Goal: Task Accomplishment & Management: Complete application form

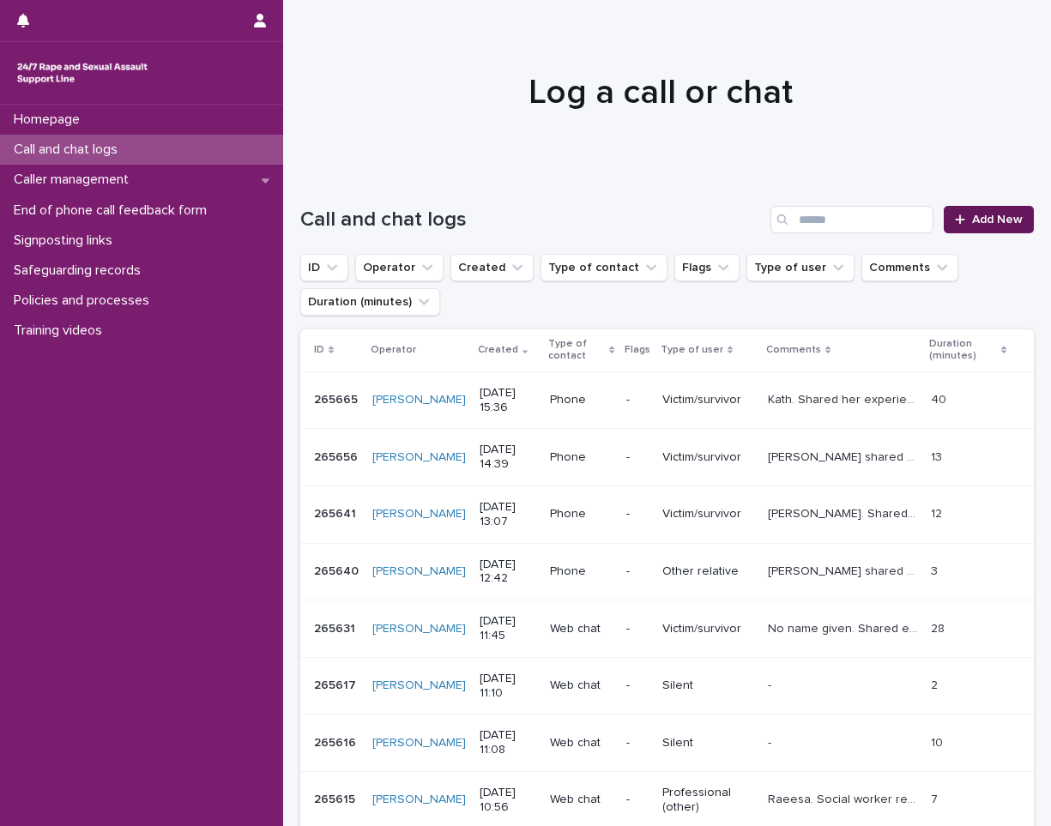
drag, startPoint x: 0, startPoint y: 0, endPoint x: 973, endPoint y: 211, distance: 995.5
click at [973, 211] on link "Add New" at bounding box center [989, 219] width 90 height 27
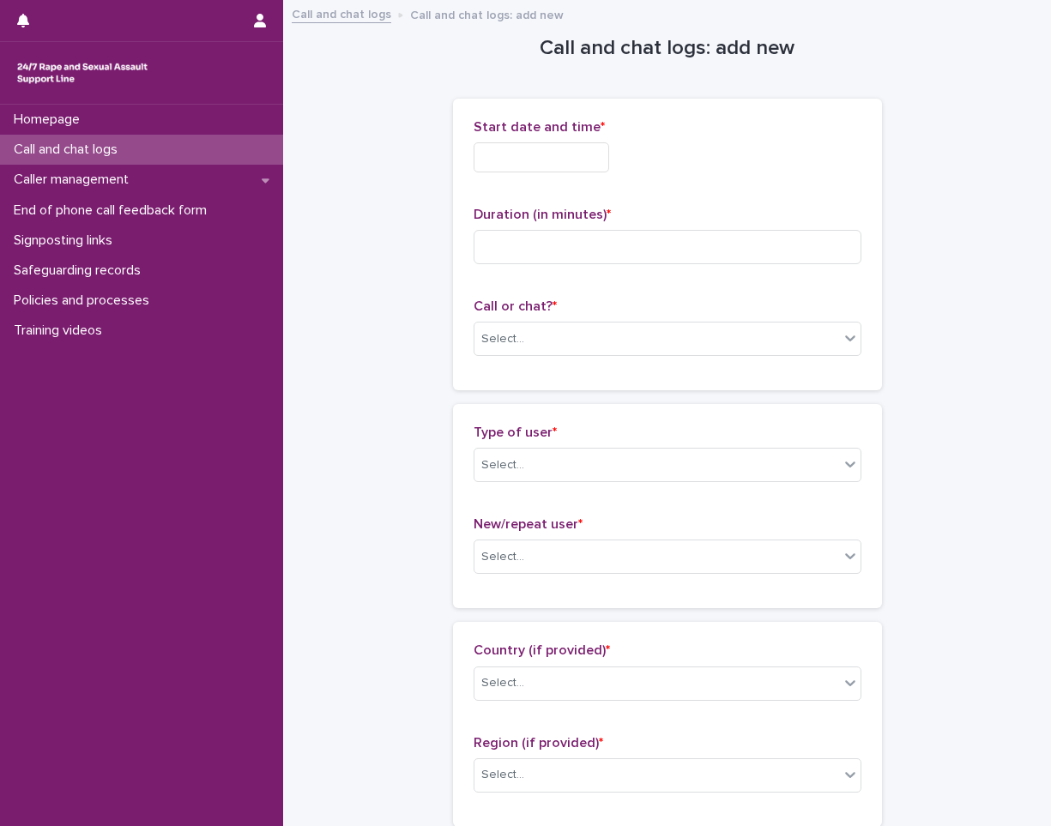
click at [584, 157] on input "text" at bounding box center [542, 157] width 136 height 30
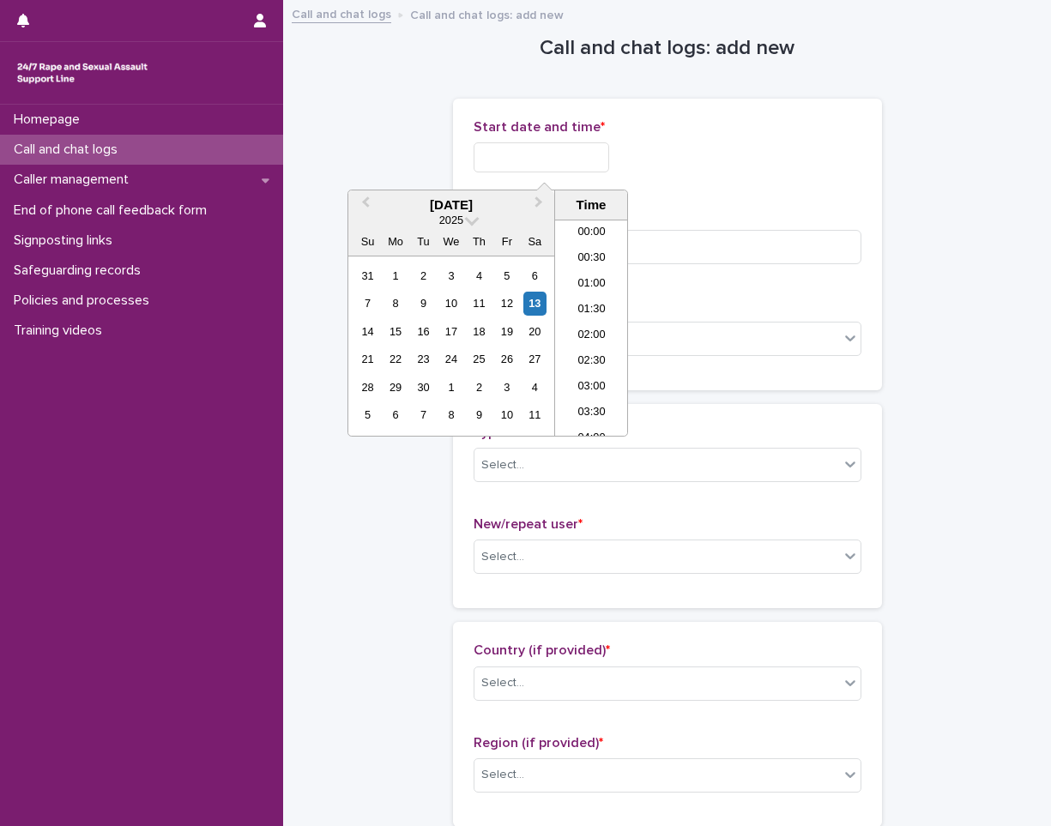
scroll to position [369, 0]
click at [607, 316] on li "09:00" at bounding box center [591, 328] width 73 height 26
click at [594, 153] on input "**********" at bounding box center [542, 157] width 136 height 30
type input "**********"
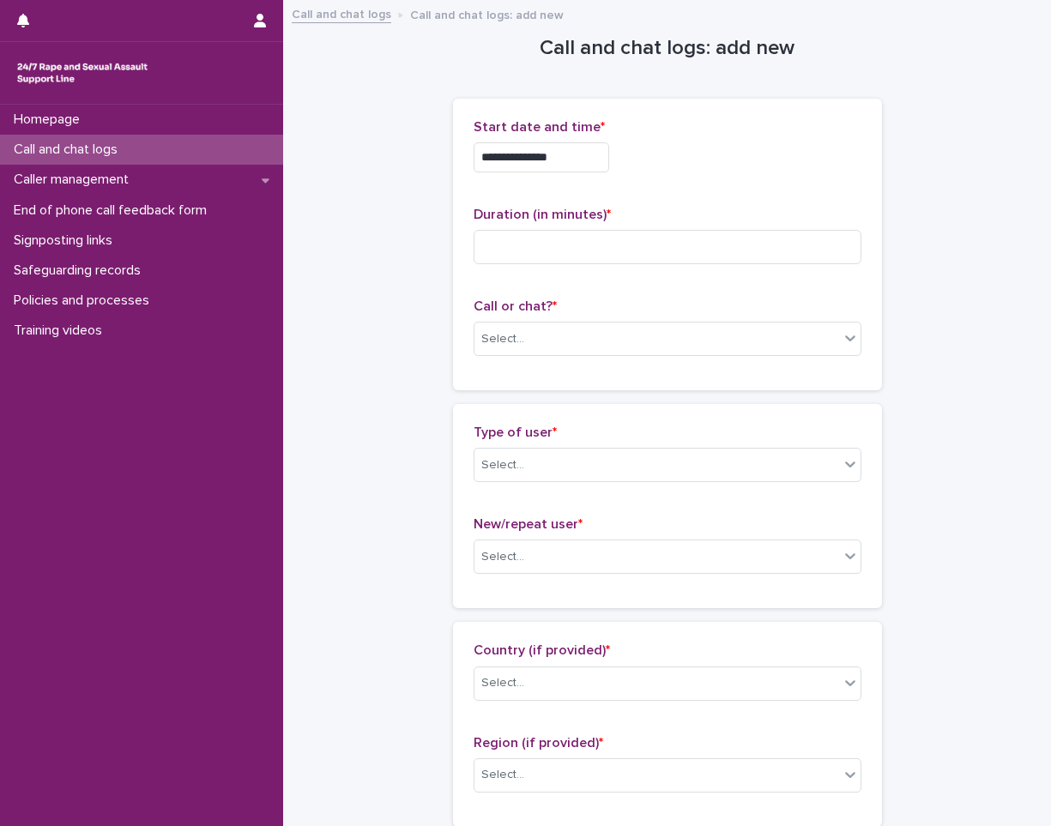
click at [772, 172] on div "**********" at bounding box center [668, 157] width 388 height 30
click at [686, 263] on input at bounding box center [668, 247] width 388 height 34
type input "*"
click at [595, 350] on div "Select..." at bounding box center [656, 339] width 365 height 28
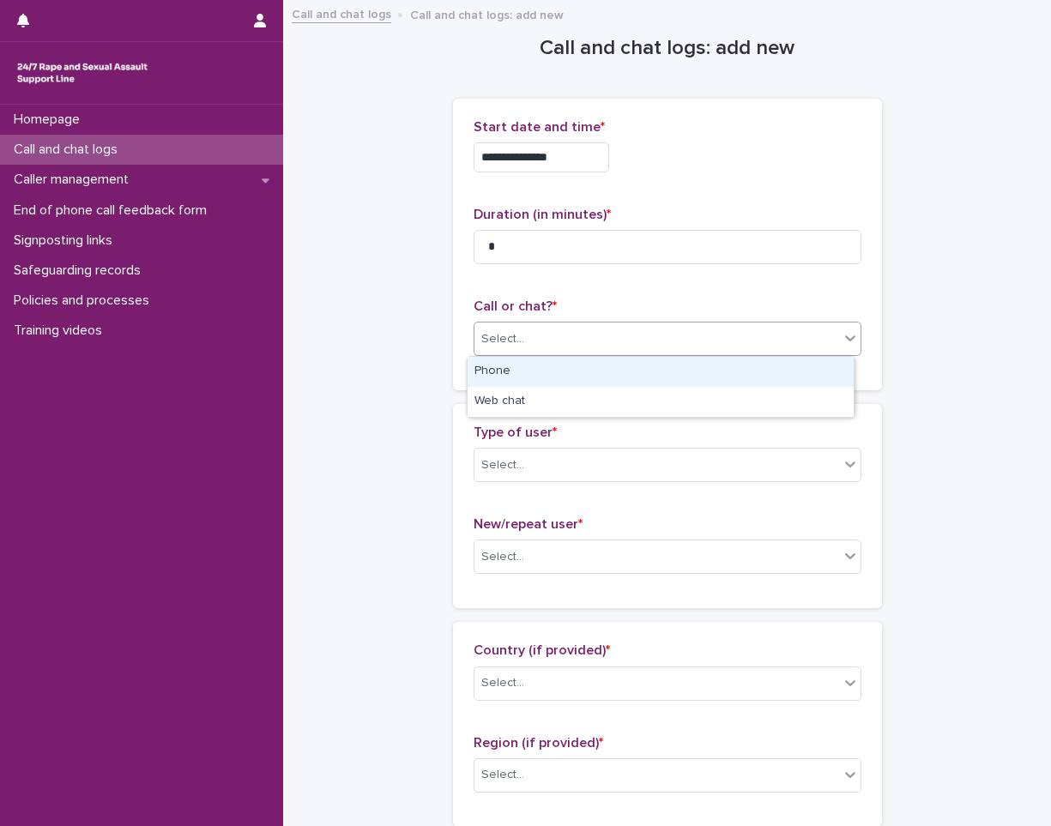
click at [584, 367] on div "Phone" at bounding box center [661, 372] width 386 height 30
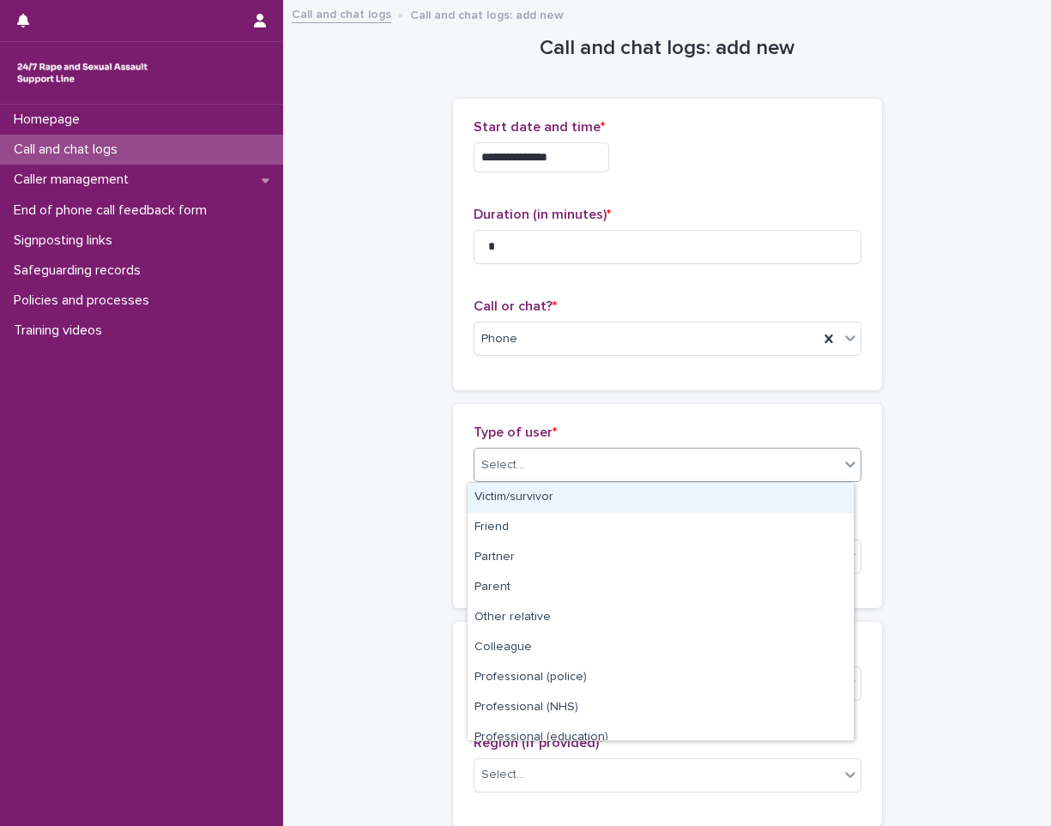
drag, startPoint x: 622, startPoint y: 456, endPoint x: 619, endPoint y: 468, distance: 12.3
click at [621, 457] on div "Select..." at bounding box center [656, 465] width 365 height 28
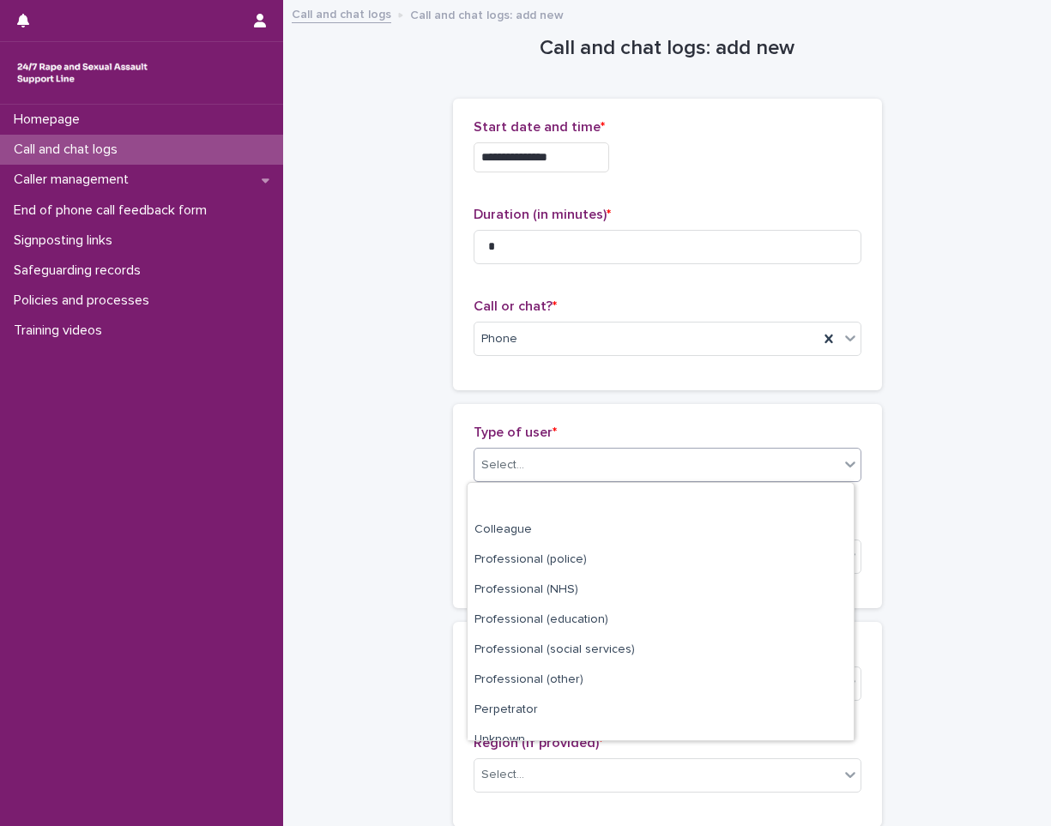
scroll to position [193, 0]
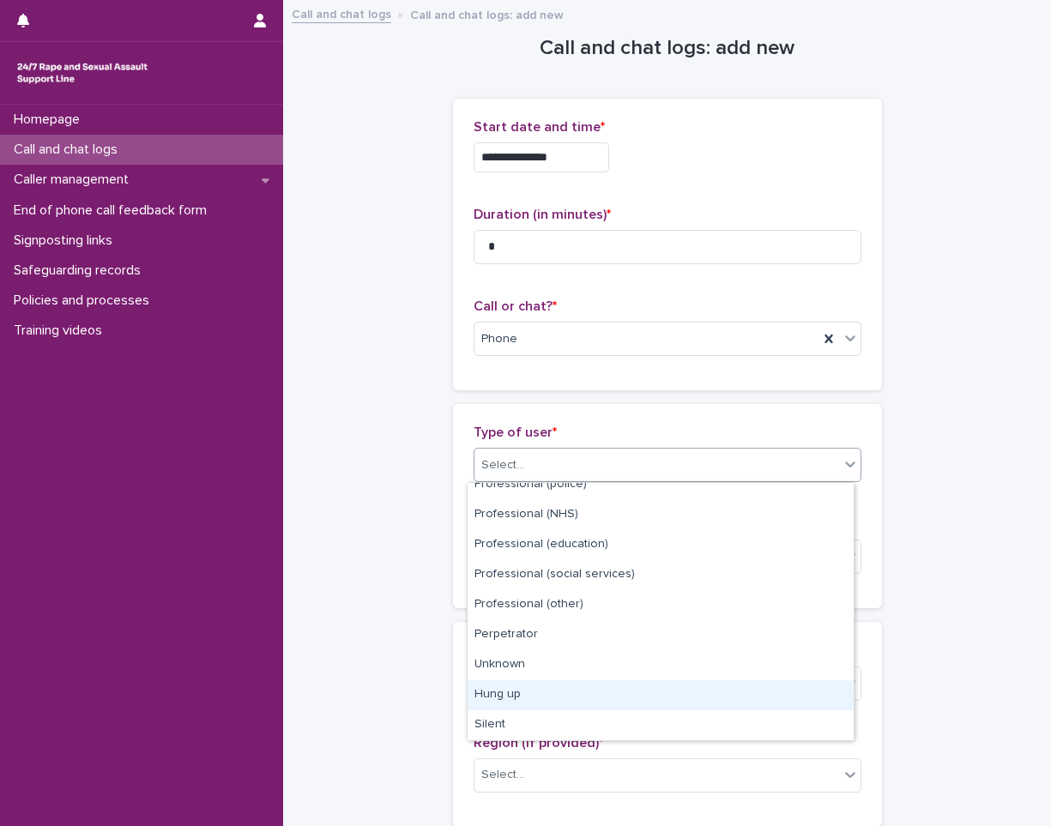
click at [551, 694] on div "Hung up" at bounding box center [661, 695] width 386 height 30
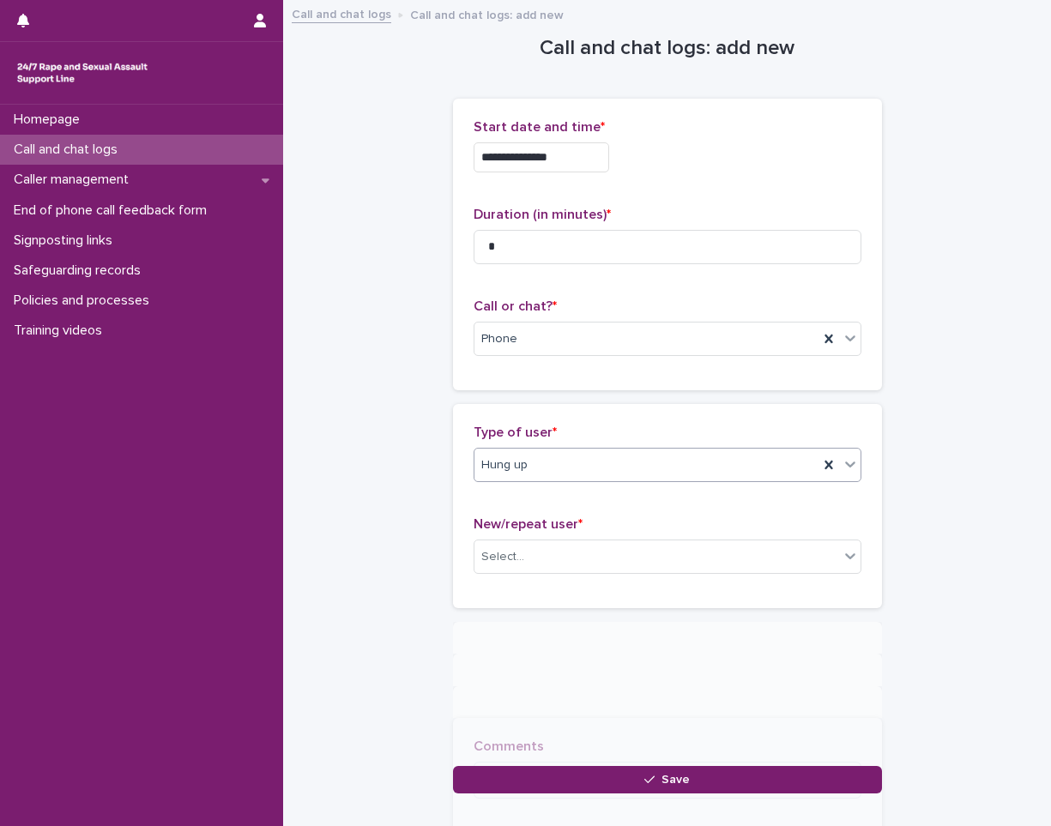
click at [568, 468] on div "Hung up" at bounding box center [646, 465] width 344 height 28
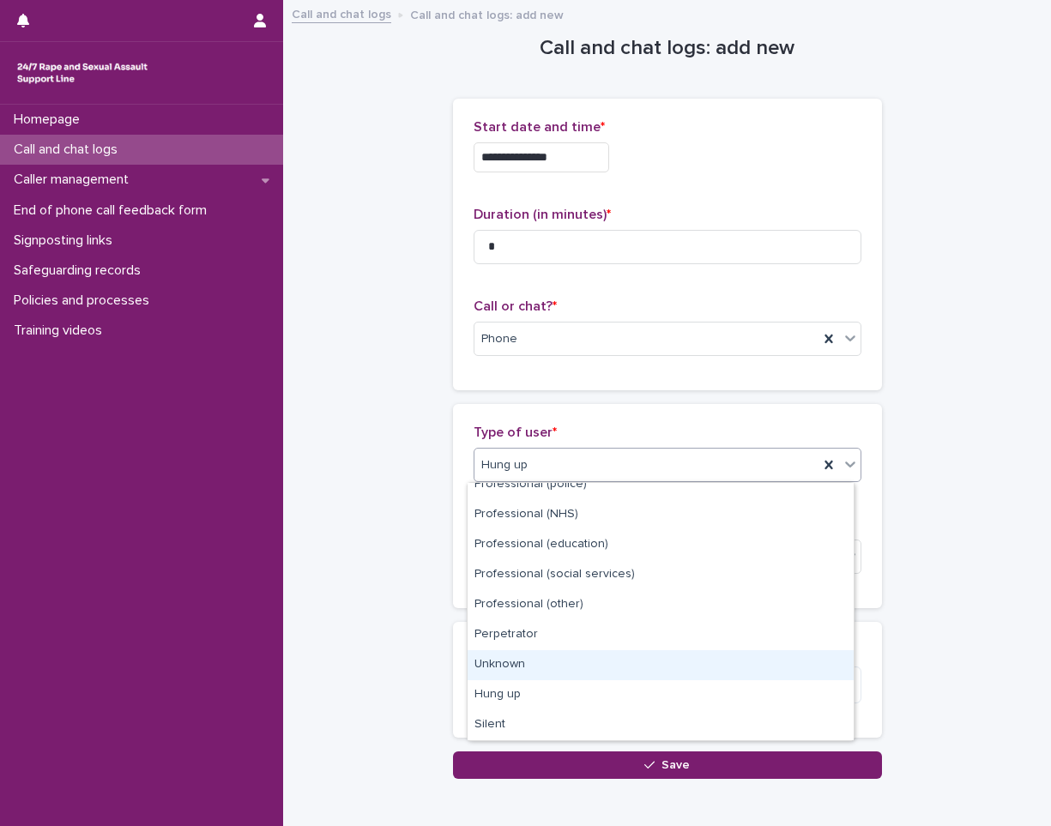
click at [565, 656] on div "Unknown" at bounding box center [661, 665] width 386 height 30
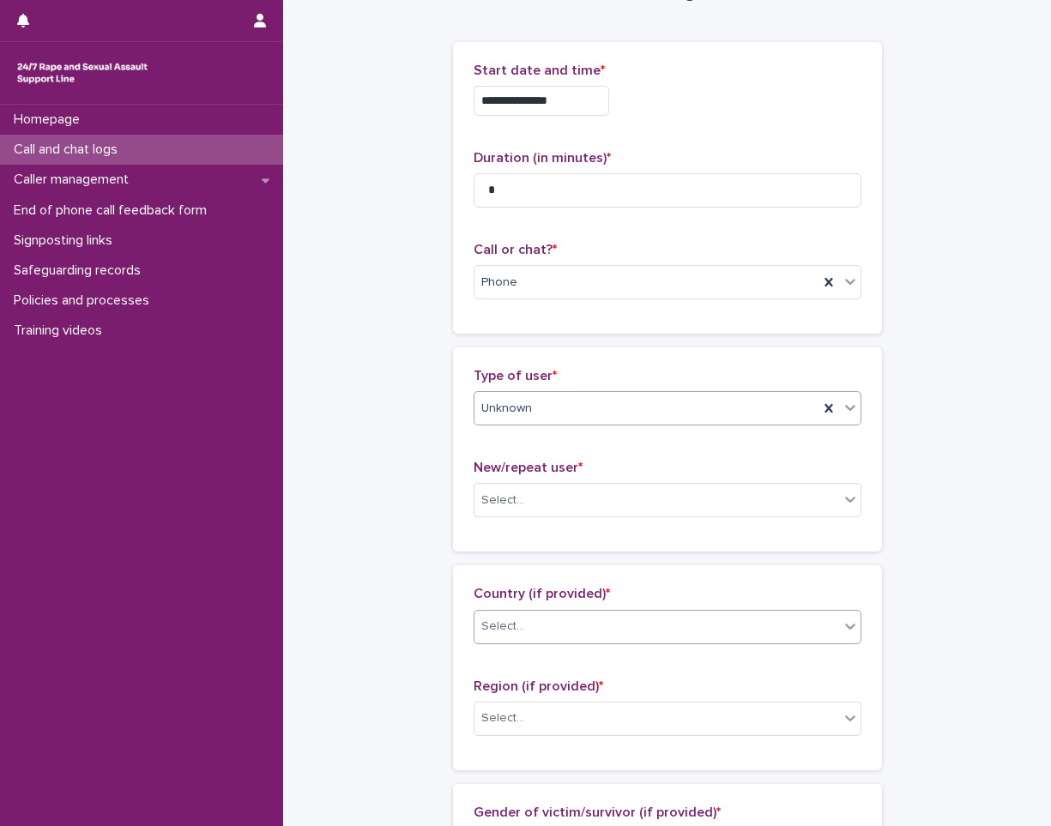
scroll to position [172, 0]
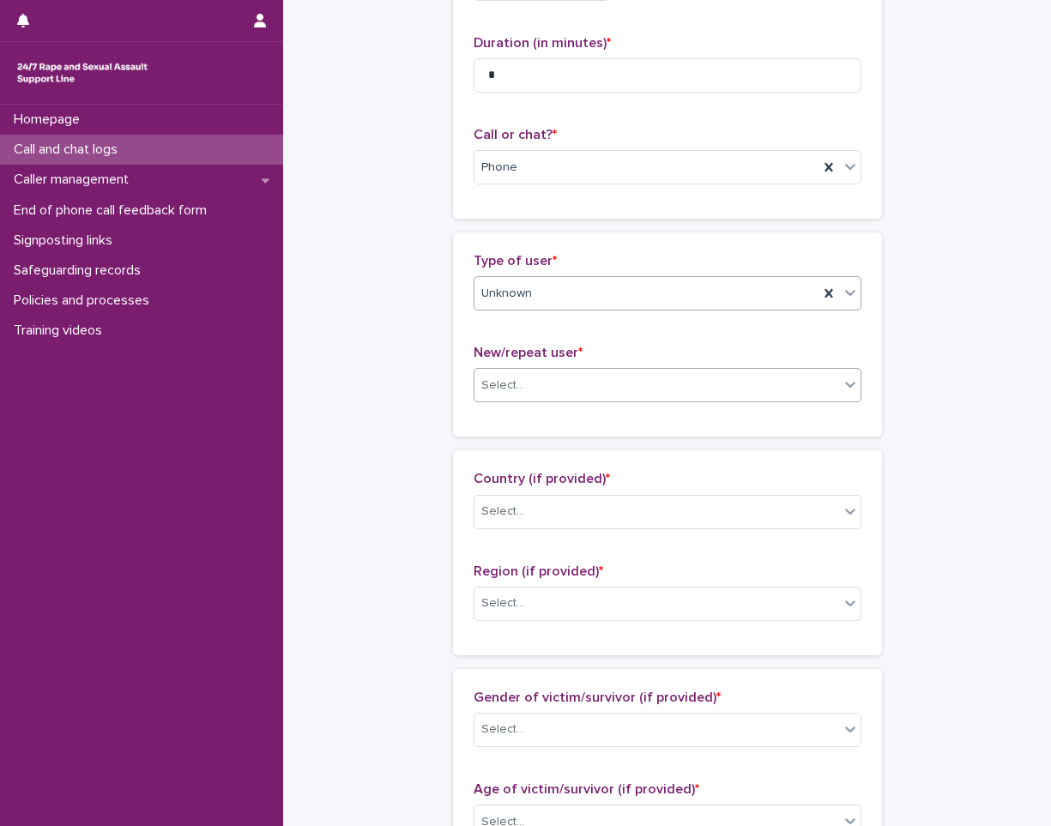
click at [625, 389] on div "Select..." at bounding box center [656, 385] width 365 height 28
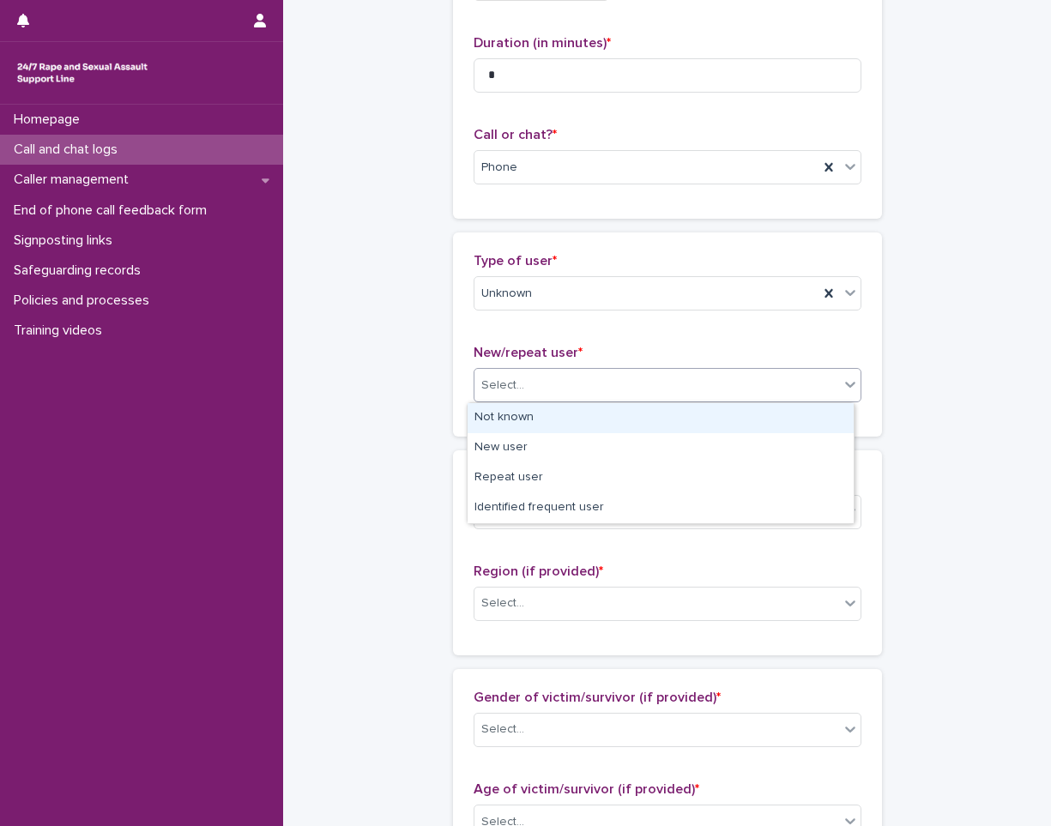
click at [601, 419] on div "Not known" at bounding box center [661, 418] width 386 height 30
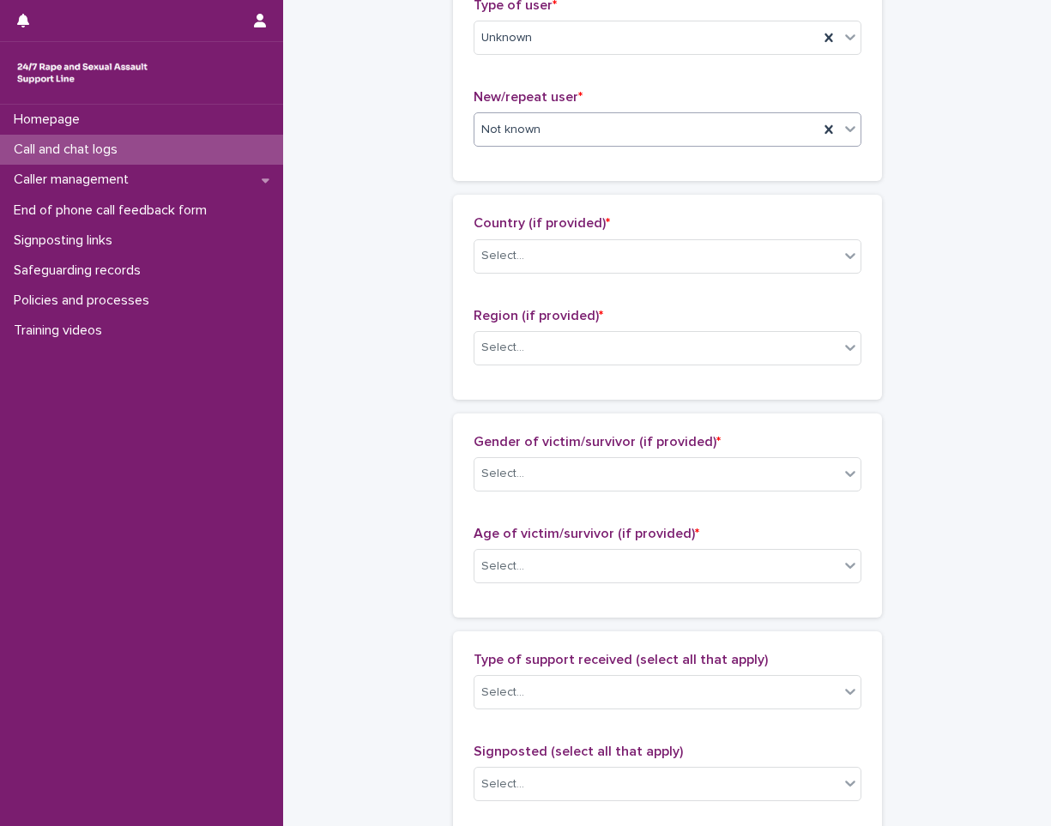
scroll to position [429, 0]
click at [561, 143] on div "Not known" at bounding box center [668, 128] width 388 height 34
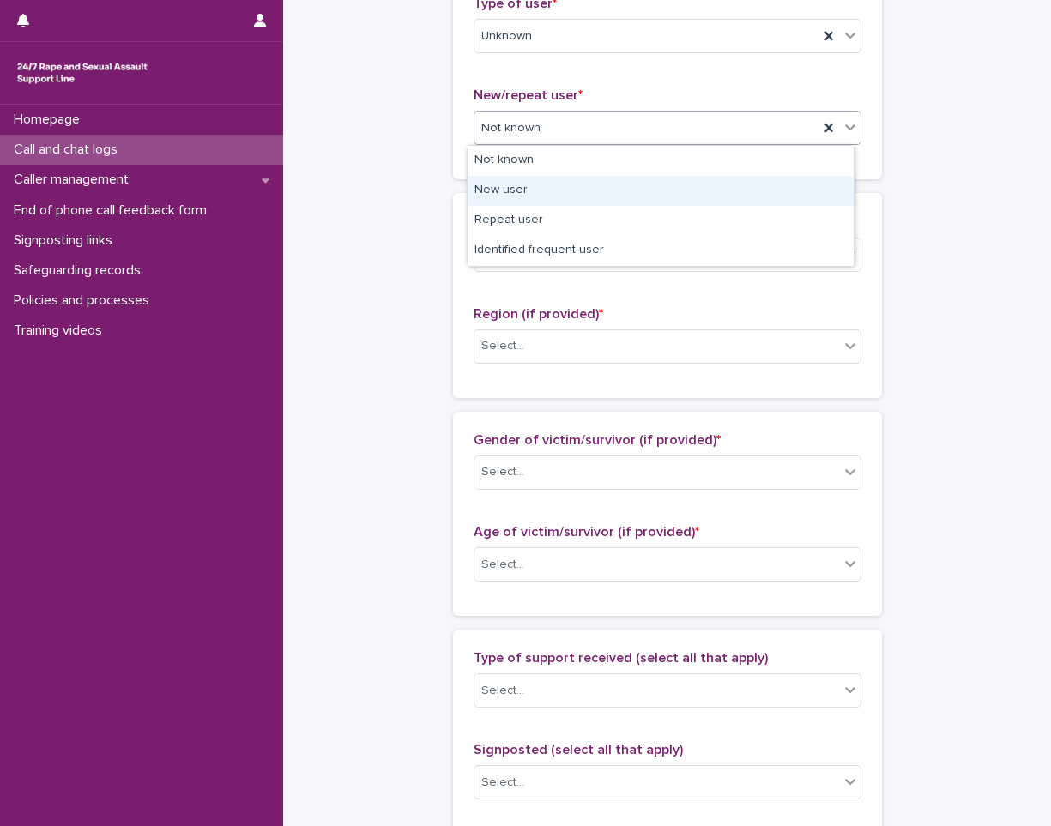
click at [553, 191] on div "New user" at bounding box center [661, 191] width 386 height 30
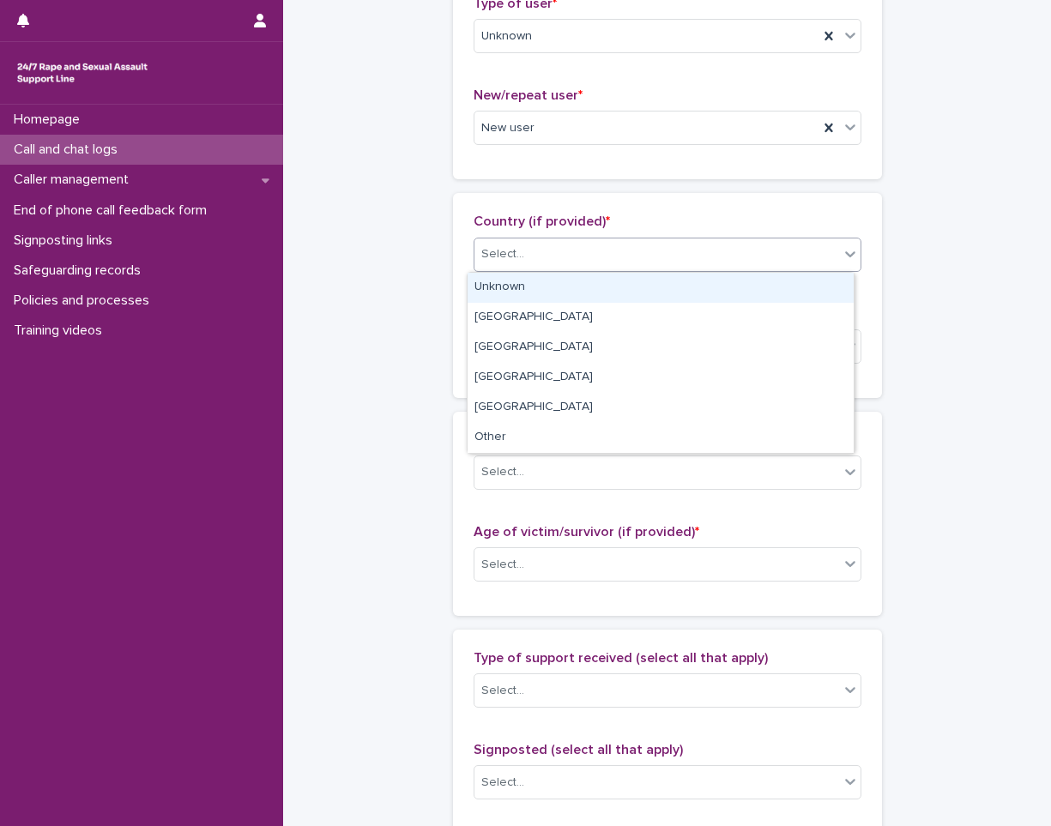
click at [545, 264] on div "Select..." at bounding box center [656, 254] width 365 height 28
click at [563, 287] on div "Unknown" at bounding box center [661, 288] width 386 height 30
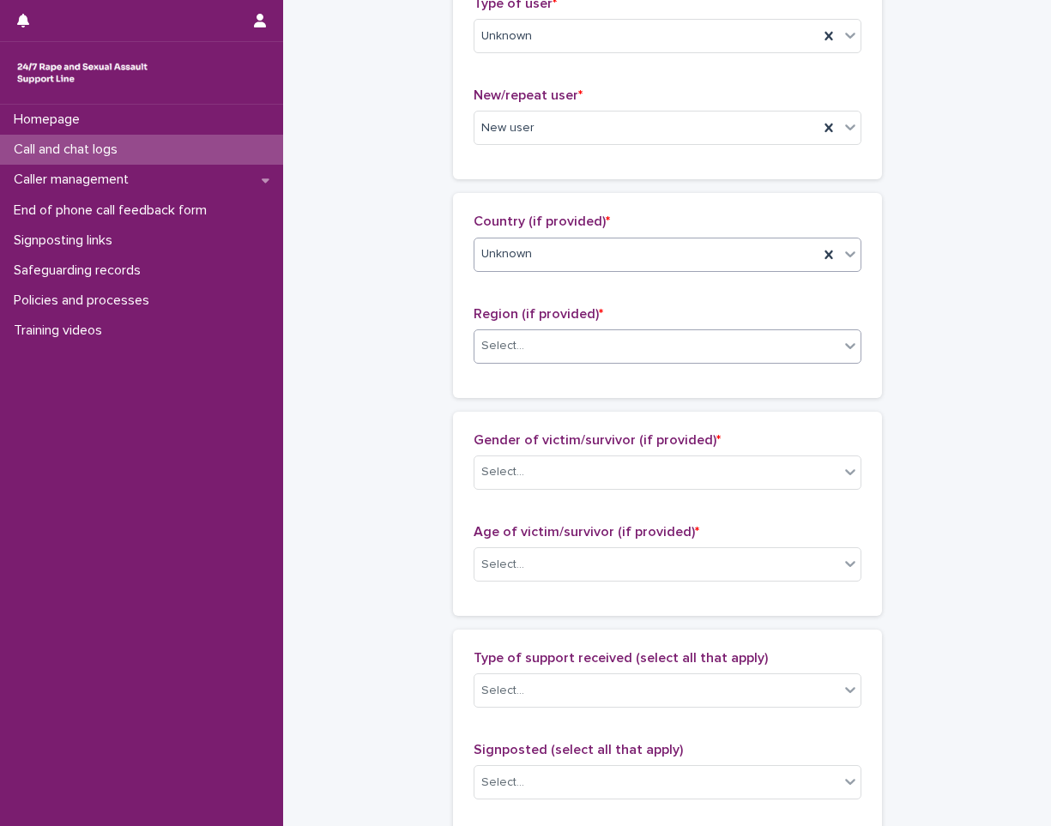
click at [560, 336] on div "Select..." at bounding box center [656, 346] width 365 height 28
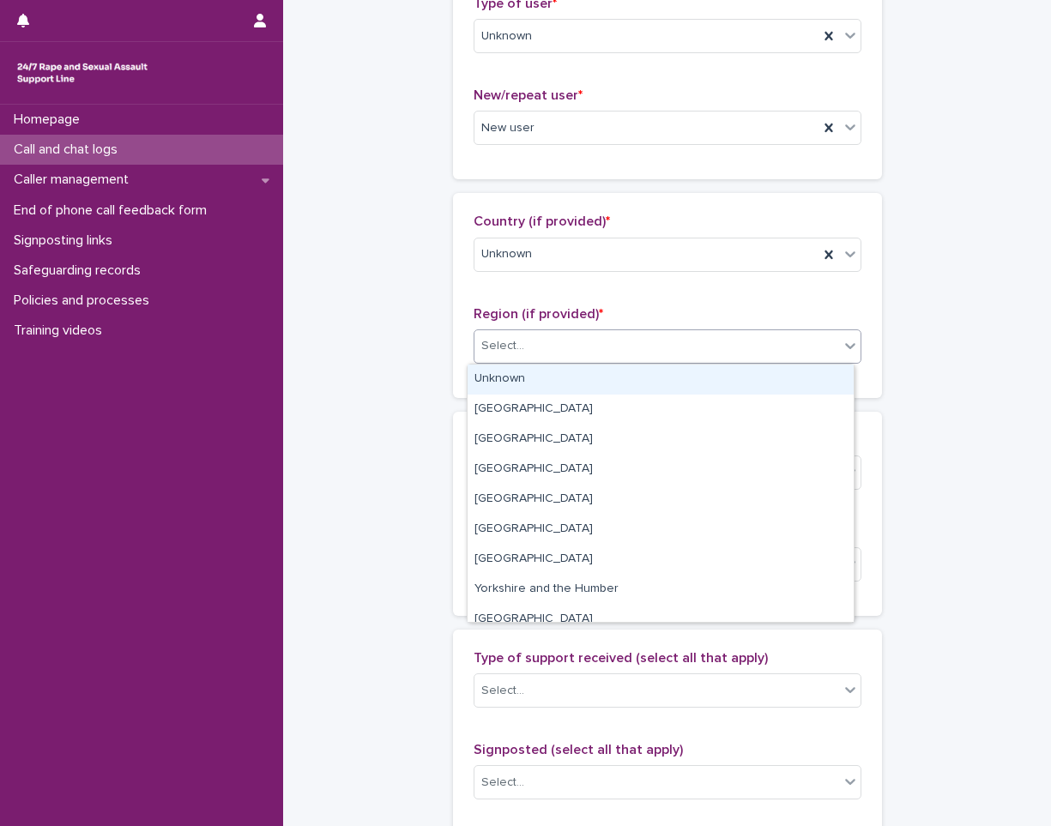
click at [549, 365] on div "Unknown" at bounding box center [661, 380] width 386 height 30
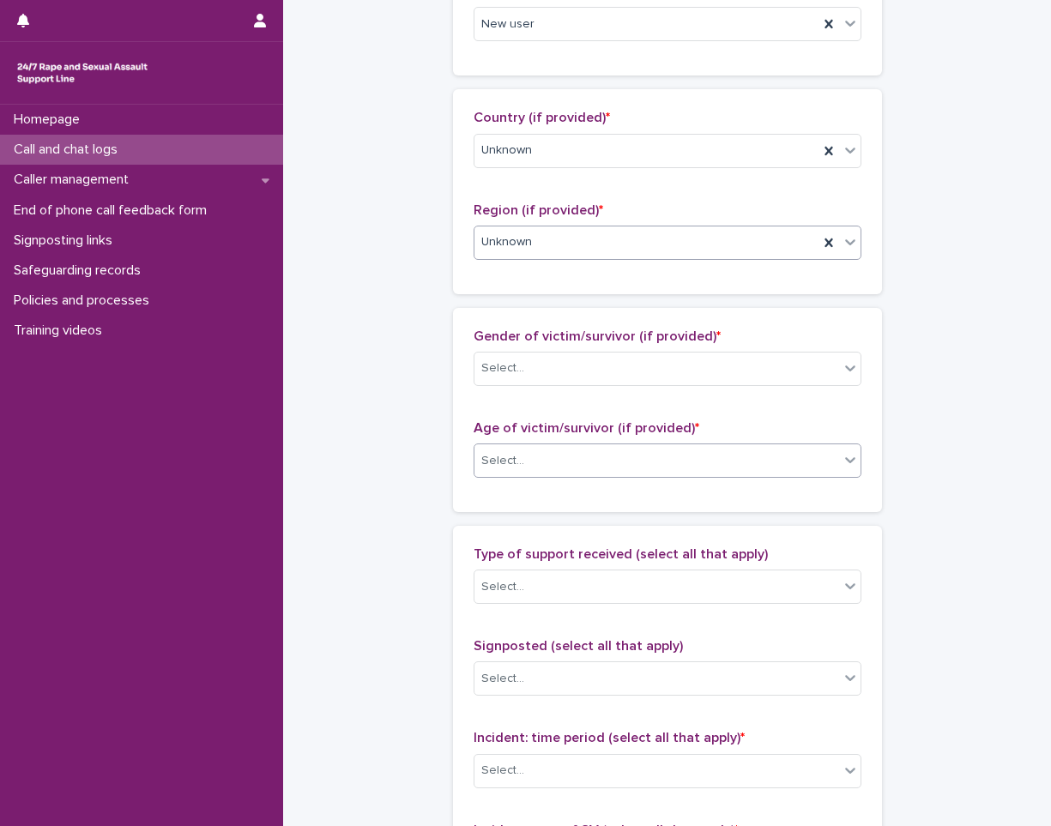
scroll to position [601, 0]
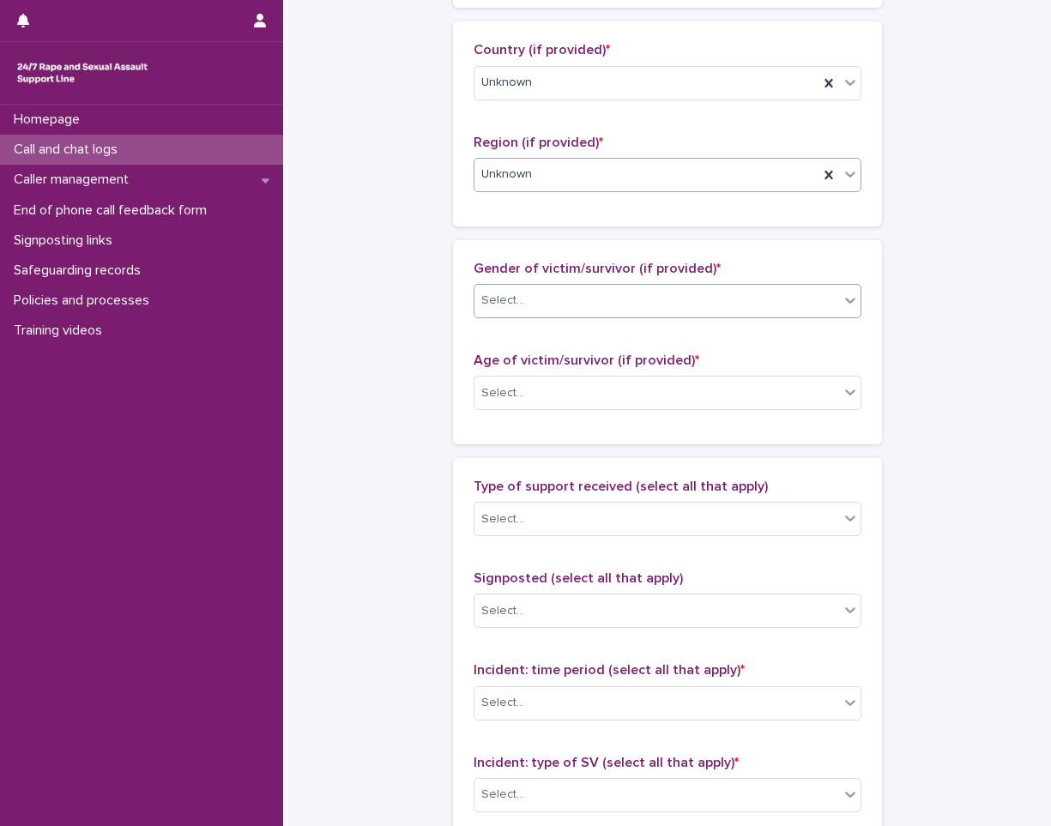
click at [536, 315] on div "Select..." at bounding box center [668, 301] width 388 height 34
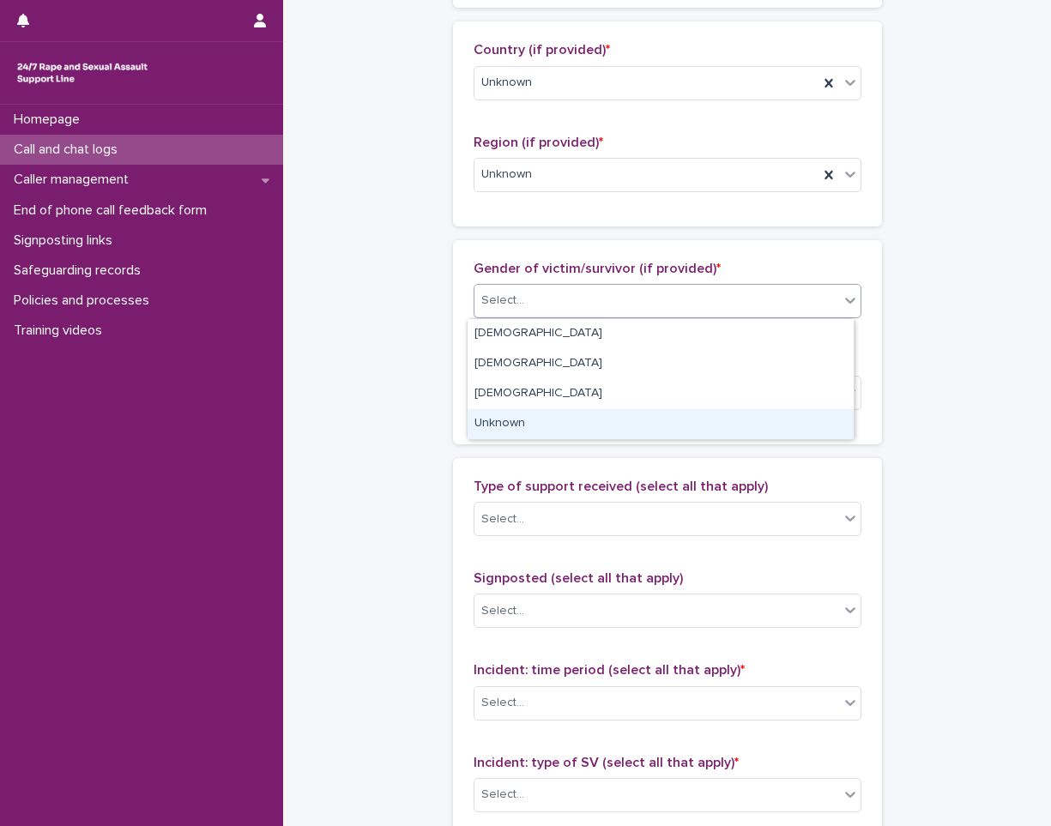
click at [562, 427] on div "Unknown" at bounding box center [661, 424] width 386 height 30
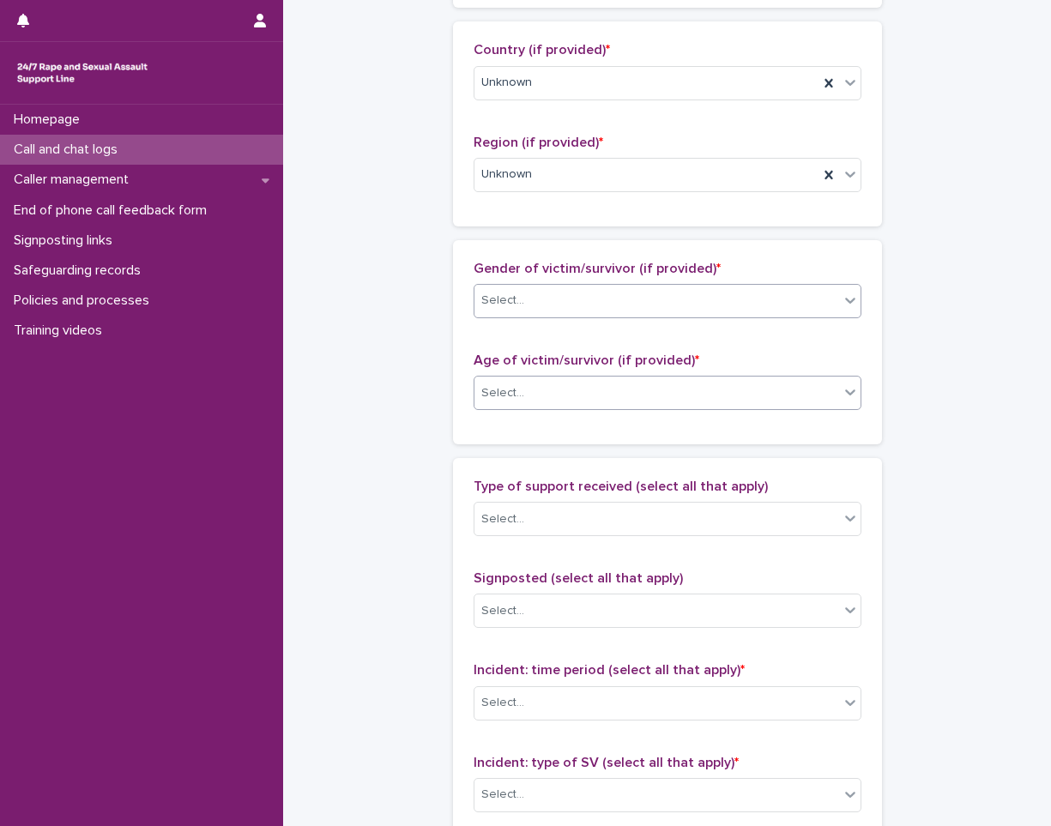
click at [559, 398] on div "Select..." at bounding box center [656, 393] width 365 height 28
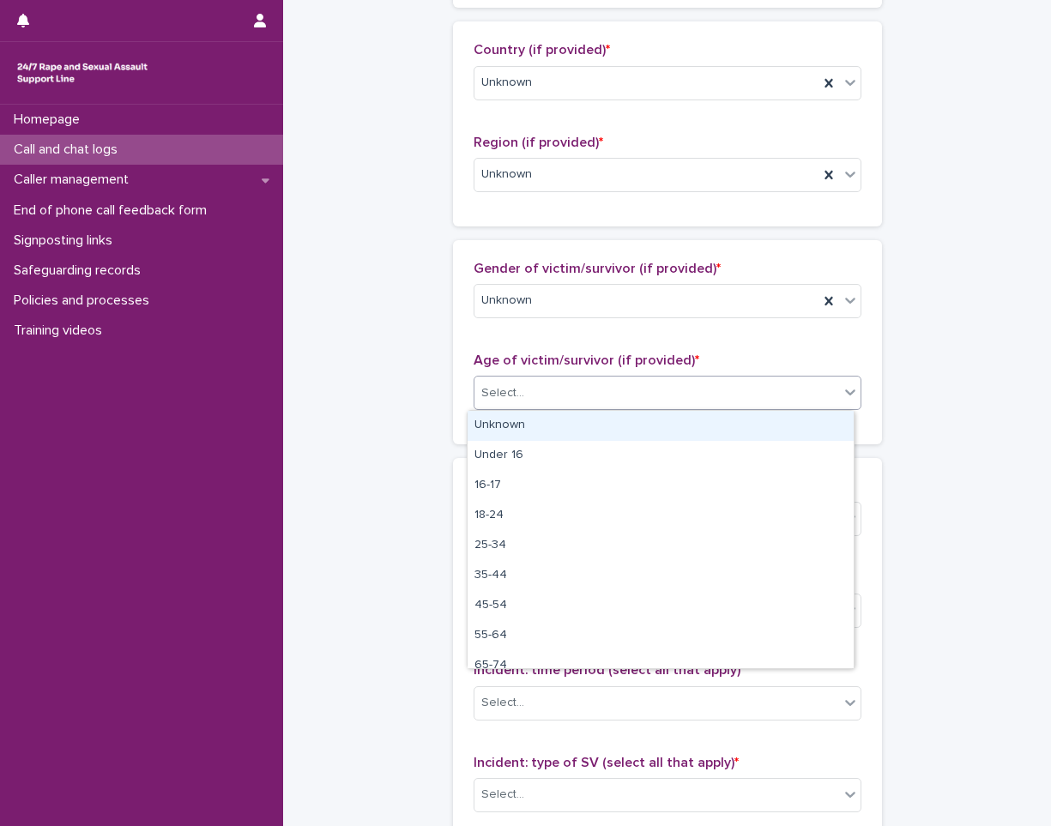
click at [550, 429] on div "Unknown" at bounding box center [661, 426] width 386 height 30
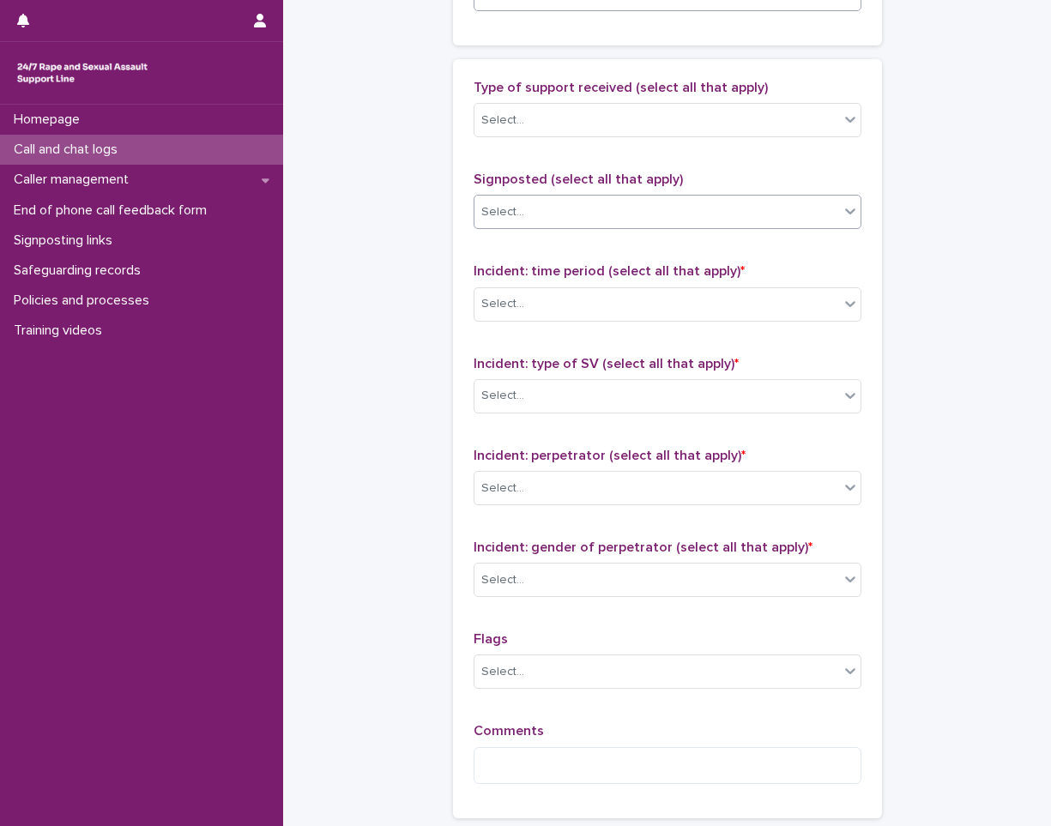
scroll to position [1115, 0]
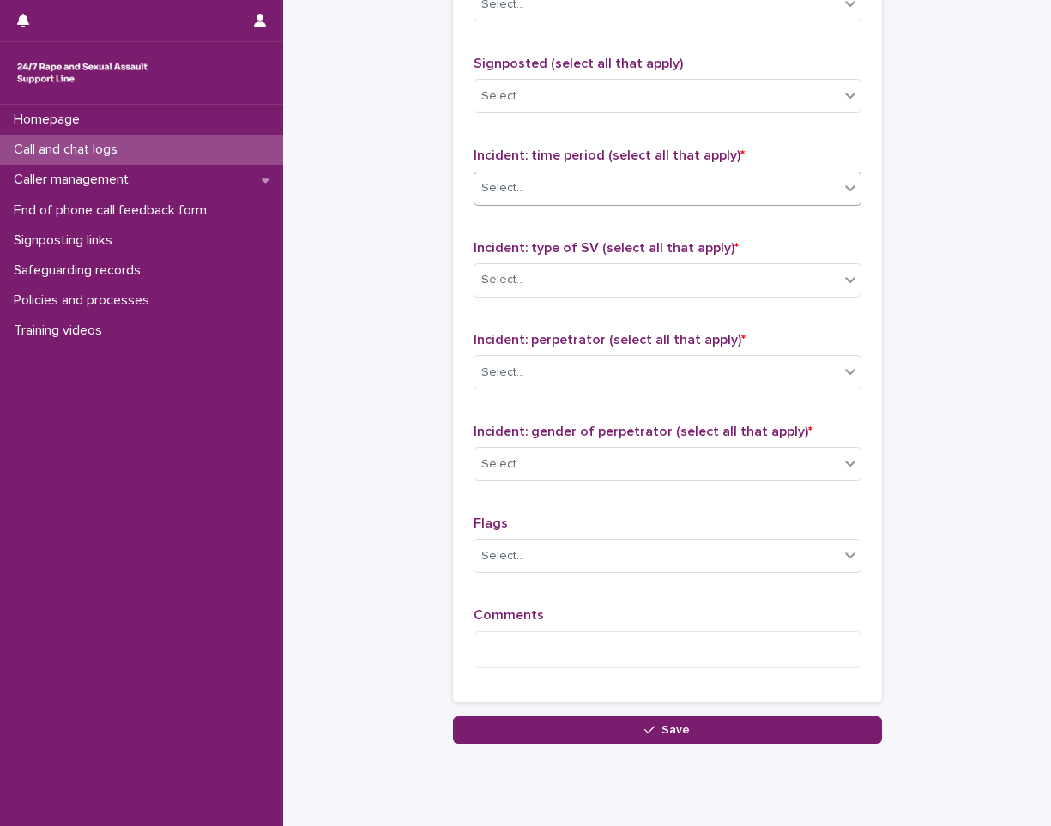
click at [601, 194] on div "Select..." at bounding box center [656, 188] width 365 height 28
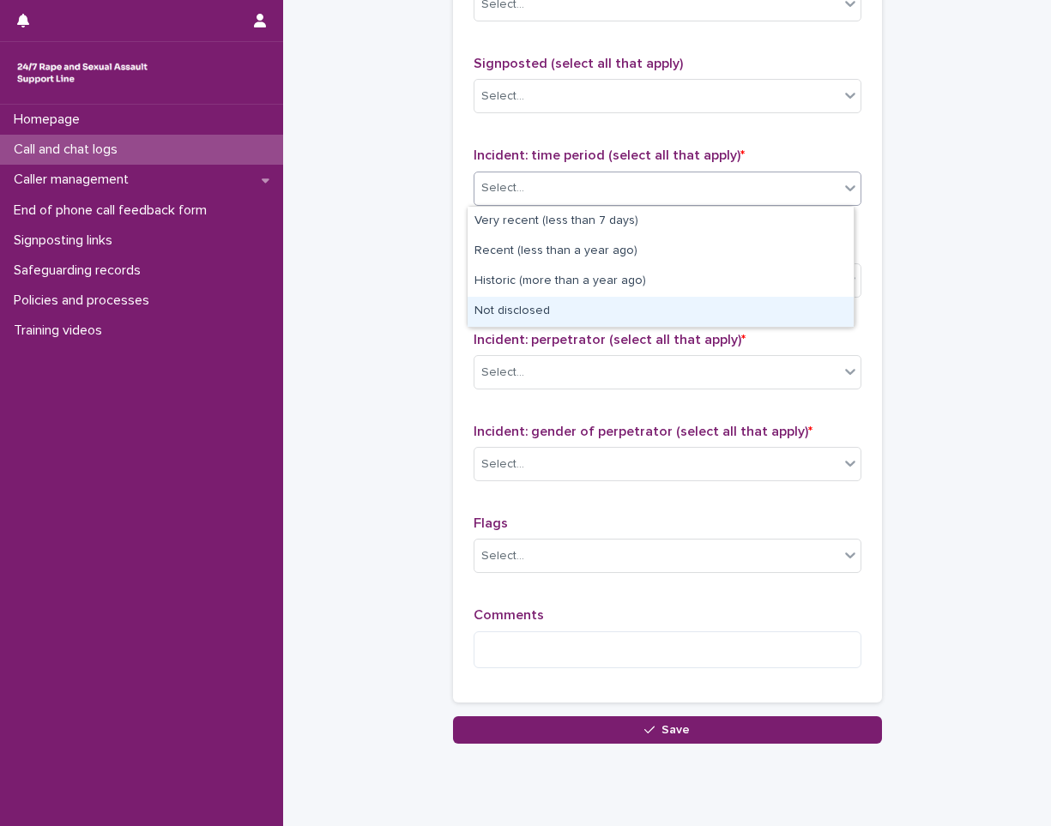
click at [568, 299] on div "Not disclosed" at bounding box center [661, 312] width 386 height 30
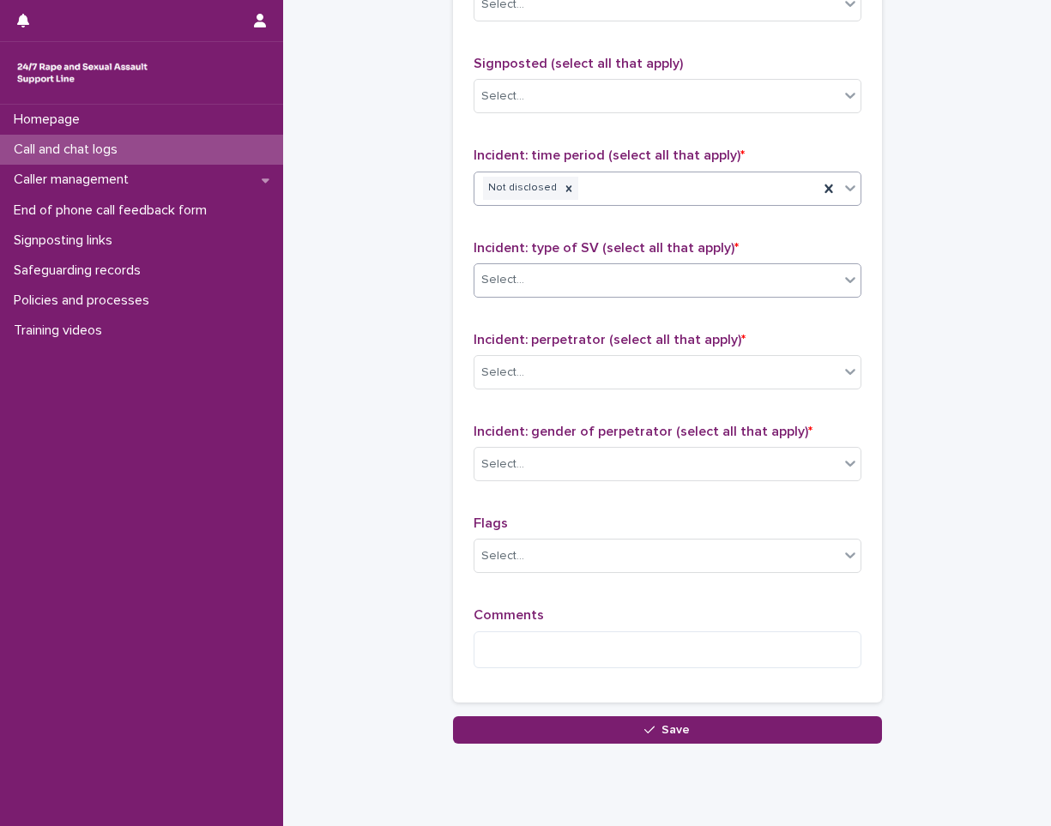
click at [556, 273] on div "Select..." at bounding box center [656, 280] width 365 height 28
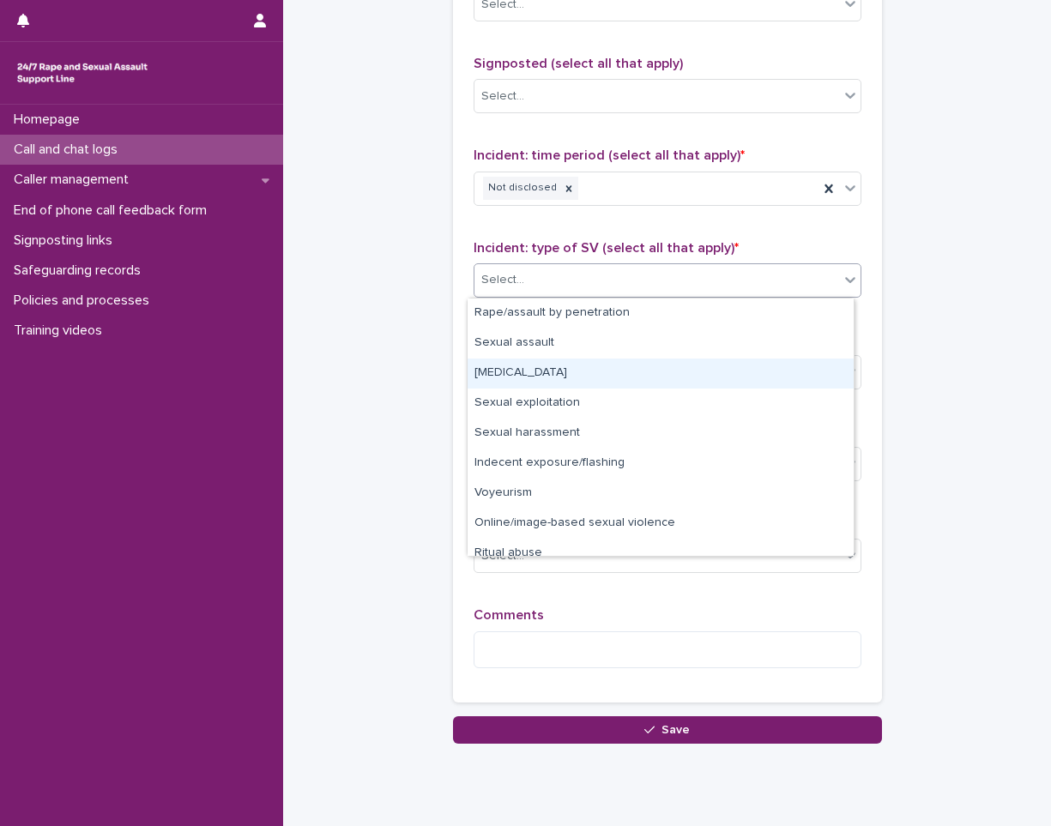
scroll to position [43, 0]
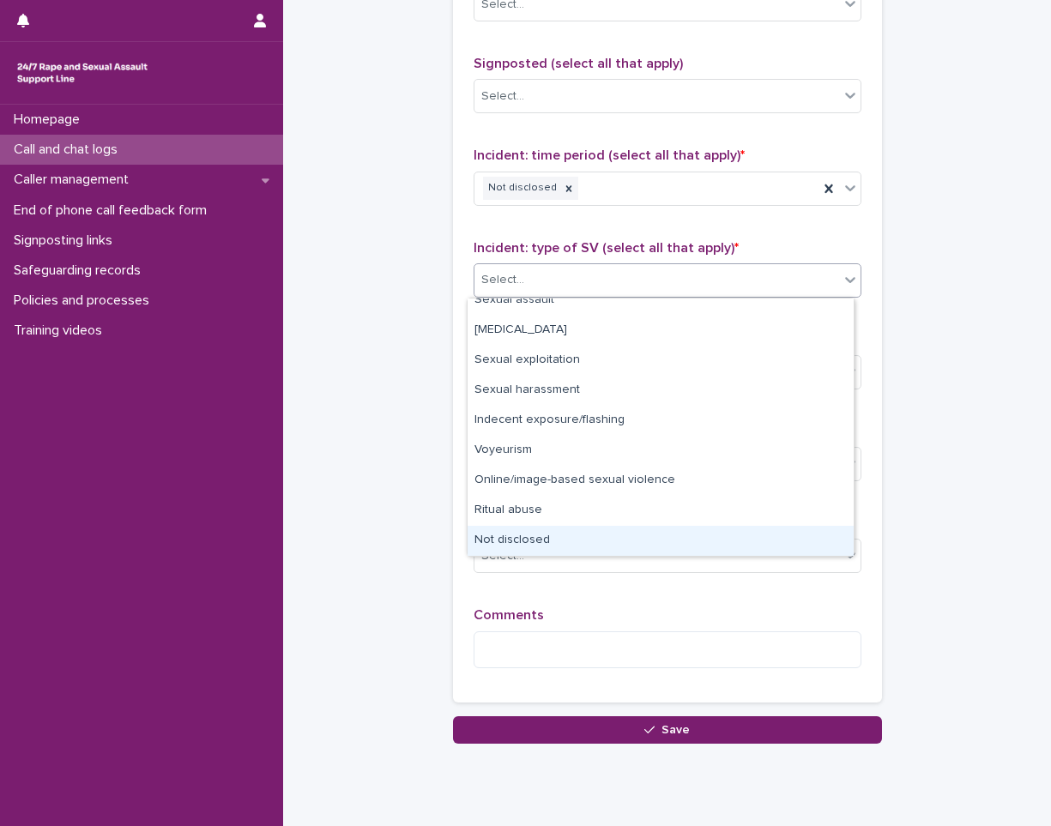
click at [558, 537] on div "Not disclosed" at bounding box center [661, 541] width 386 height 30
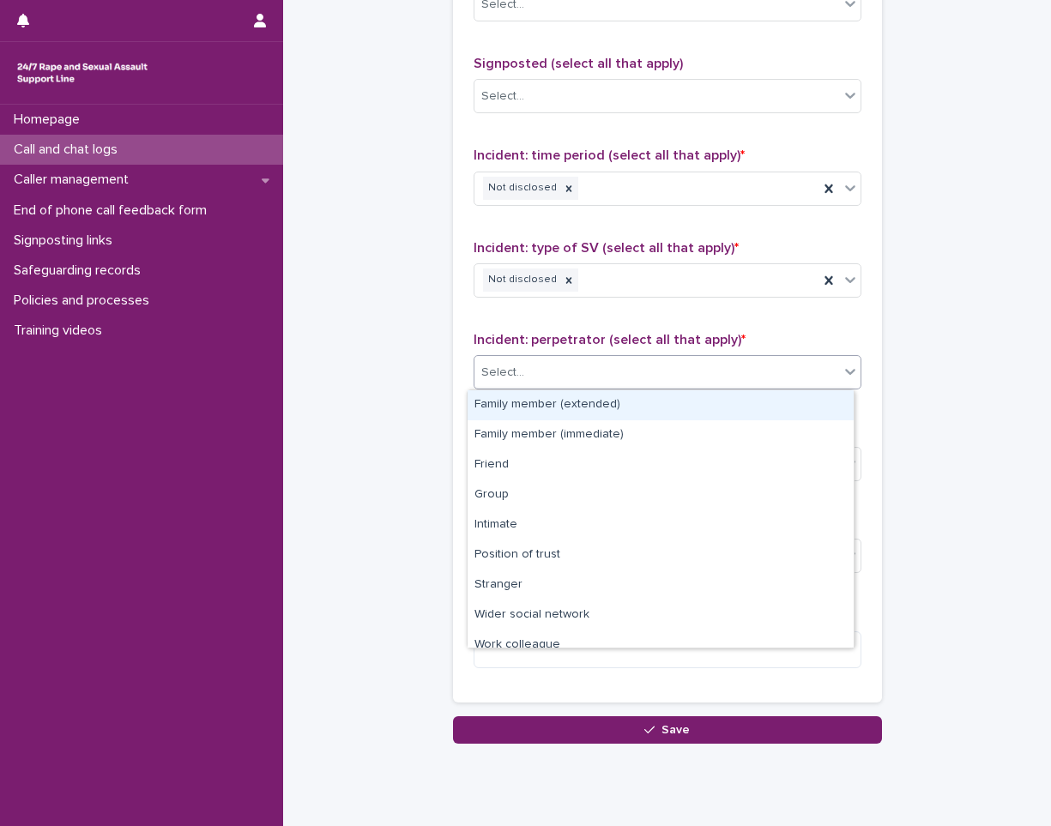
click at [590, 362] on div "Select..." at bounding box center [656, 373] width 365 height 28
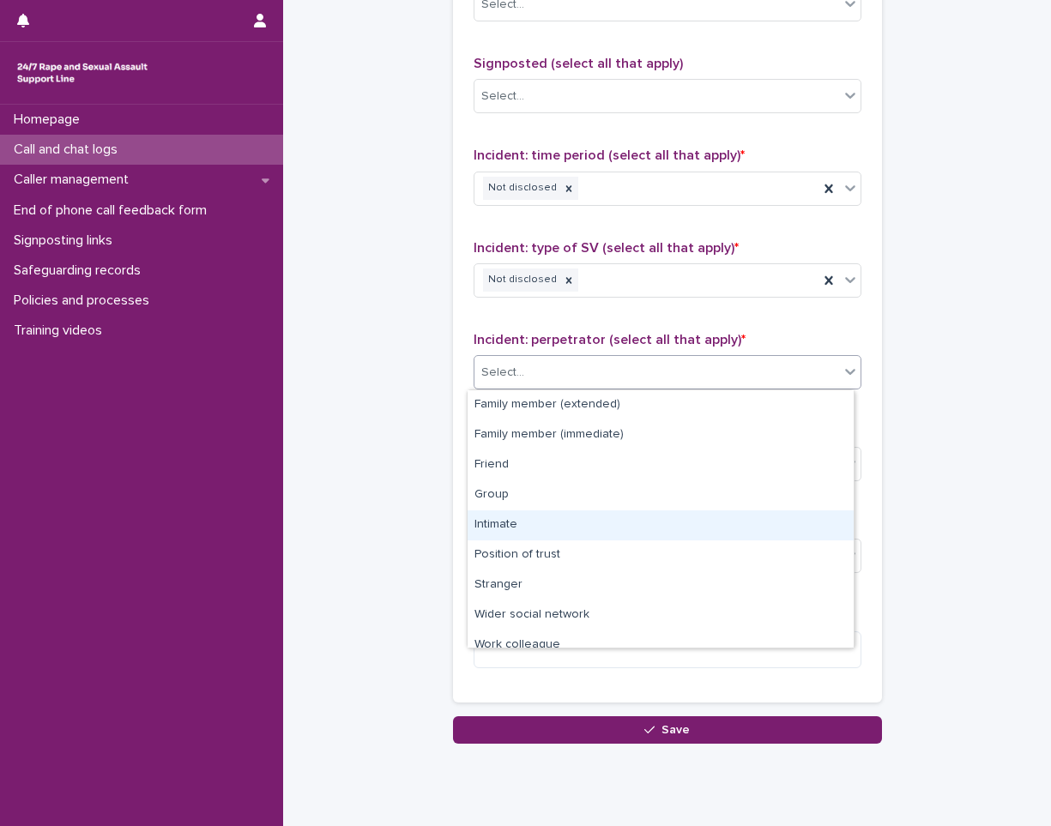
scroll to position [73, 0]
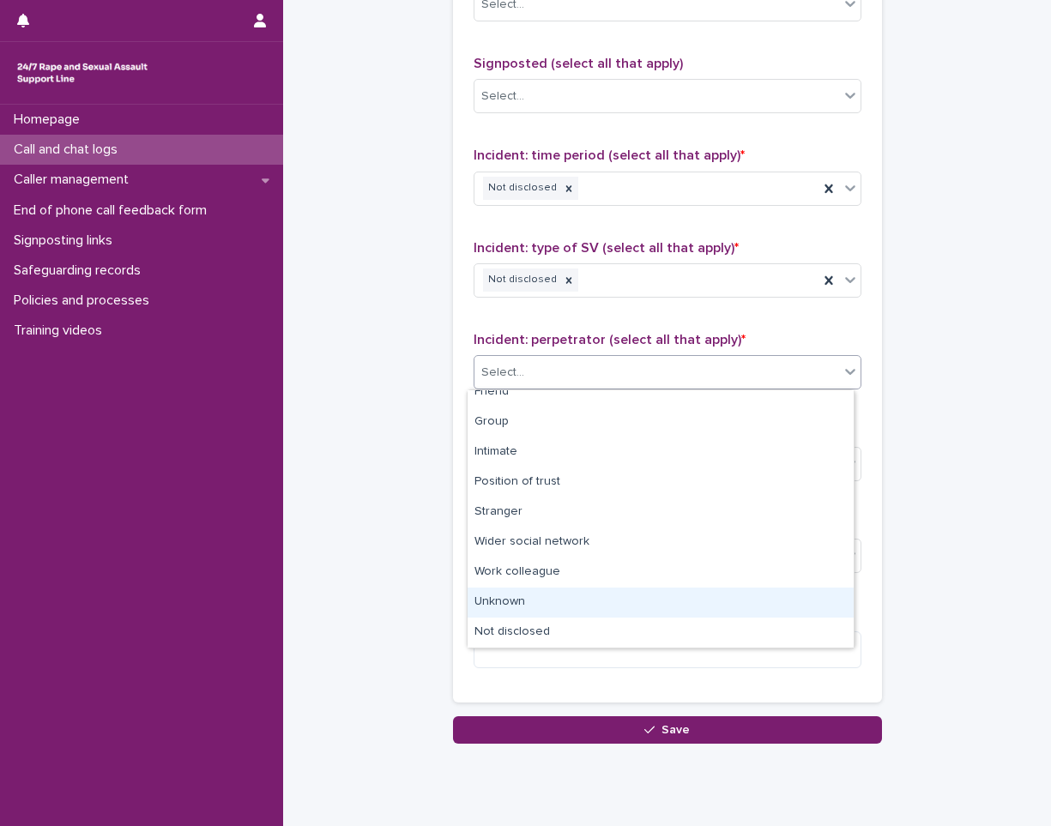
click at [586, 617] on div "Unknown" at bounding box center [661, 603] width 386 height 30
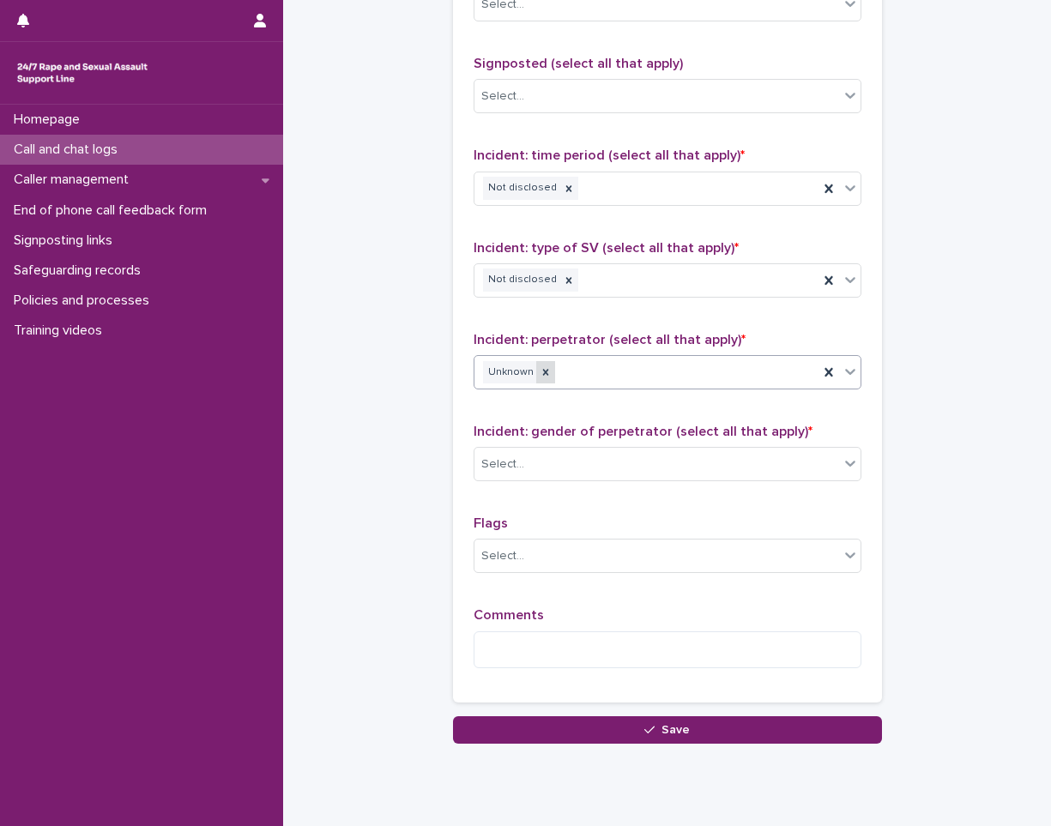
click at [540, 381] on div at bounding box center [545, 372] width 19 height 23
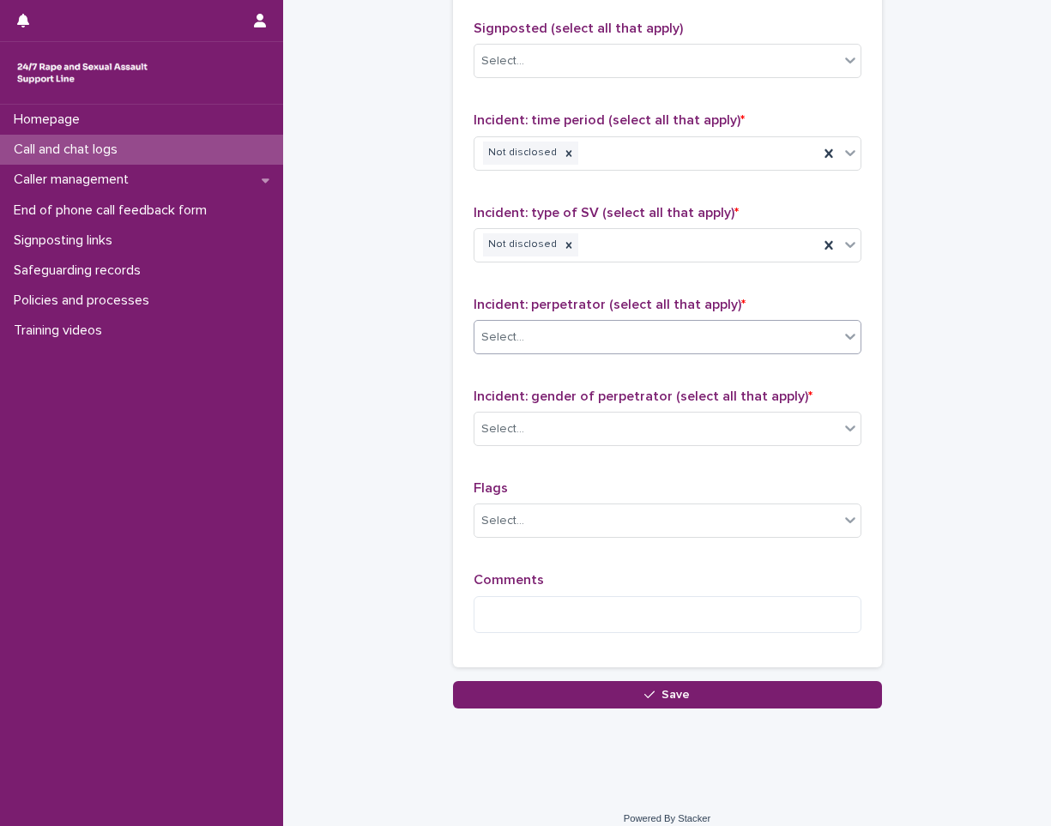
scroll to position [1167, 0]
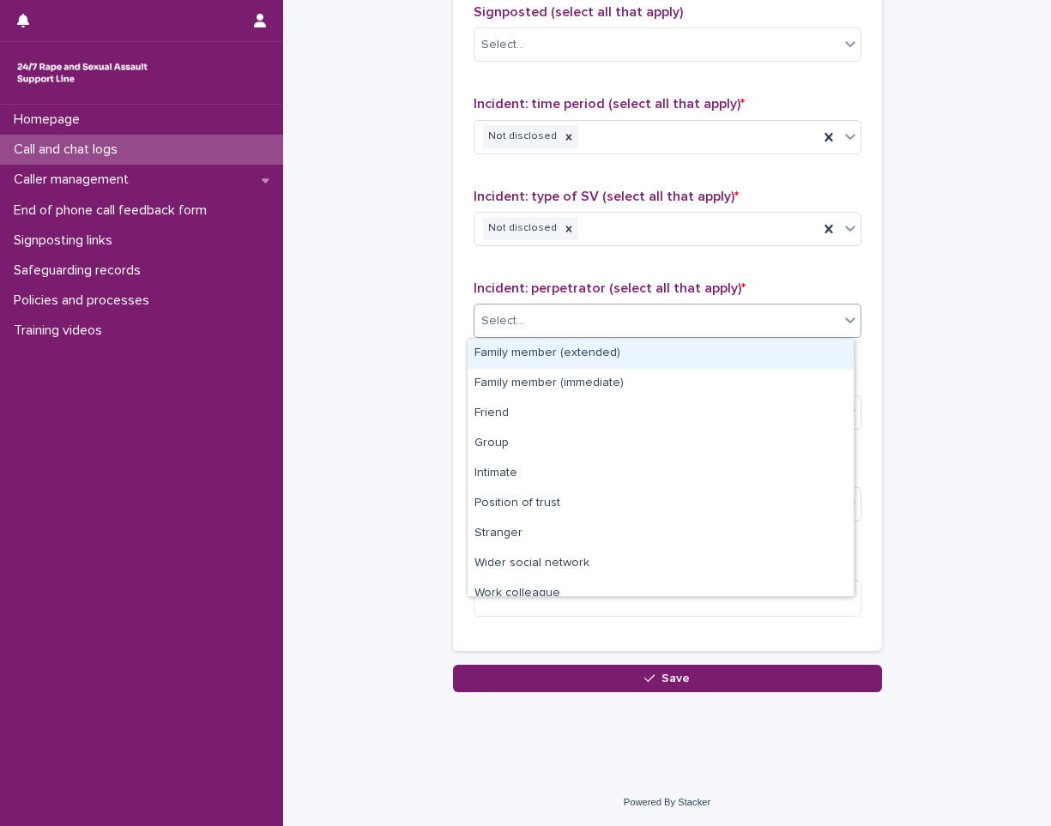
click at [553, 327] on div "Select..." at bounding box center [656, 321] width 365 height 28
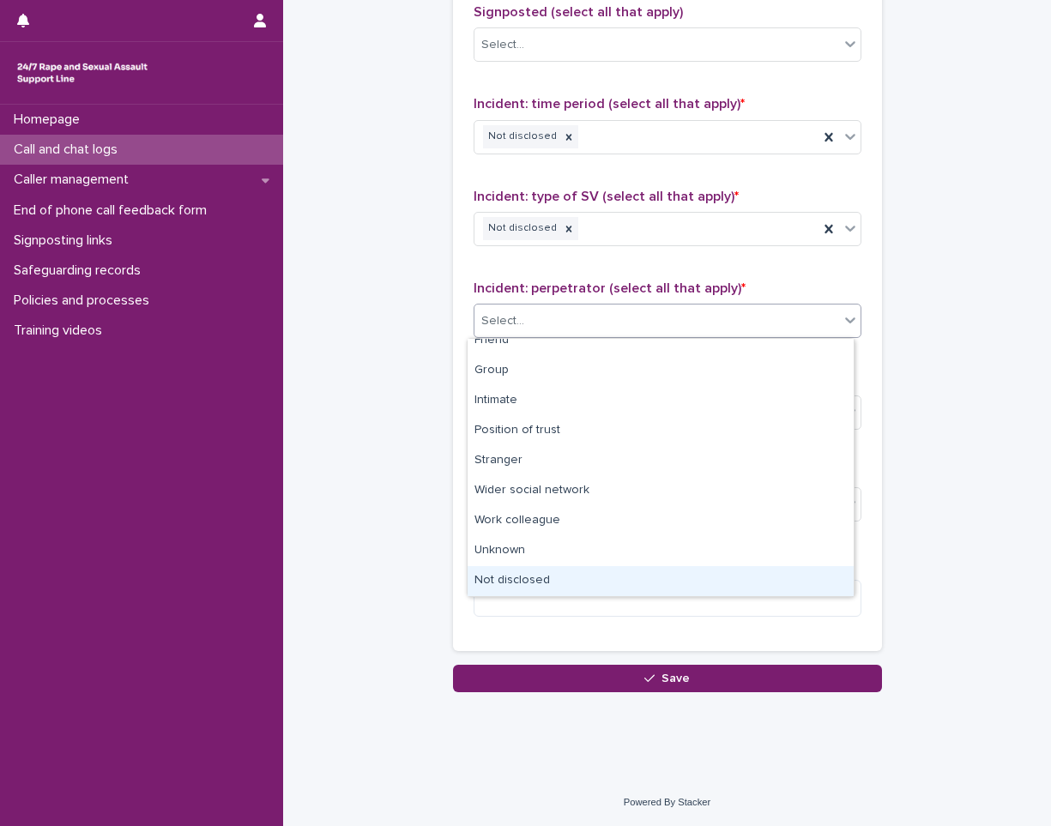
click at [580, 576] on div "Not disclosed" at bounding box center [661, 581] width 386 height 30
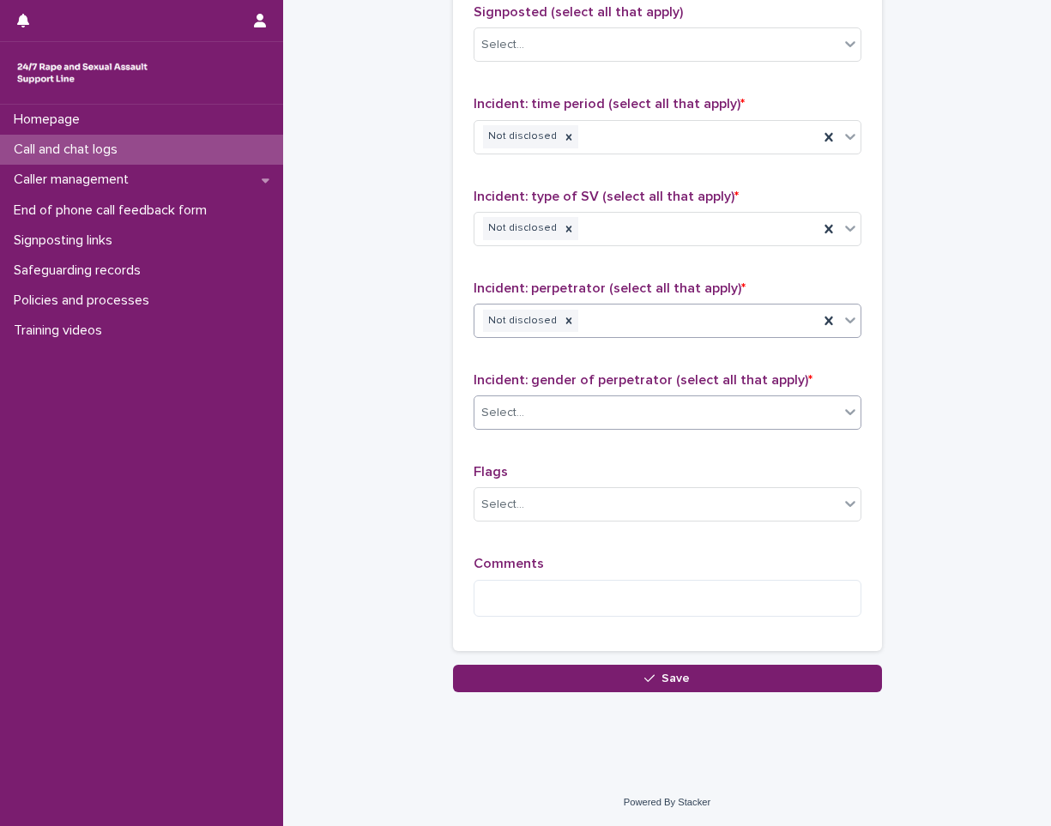
click at [592, 411] on div "Select..." at bounding box center [656, 413] width 365 height 28
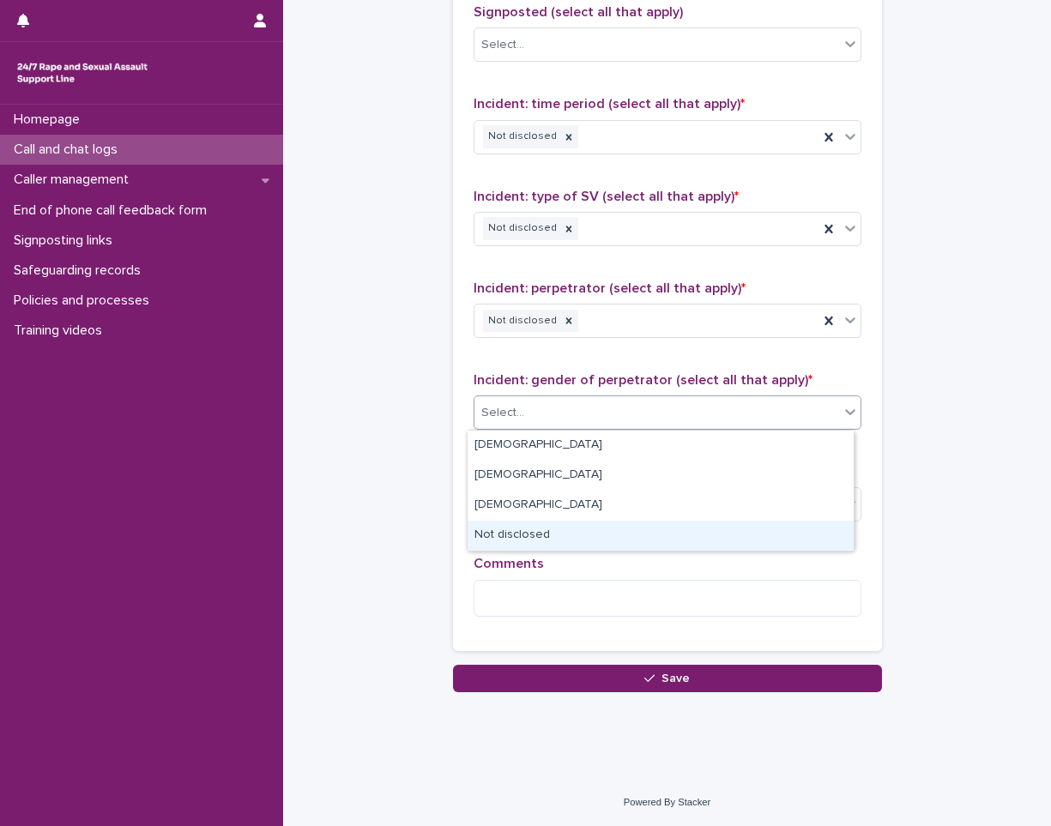
click at [542, 537] on div "Not disclosed" at bounding box center [661, 536] width 386 height 30
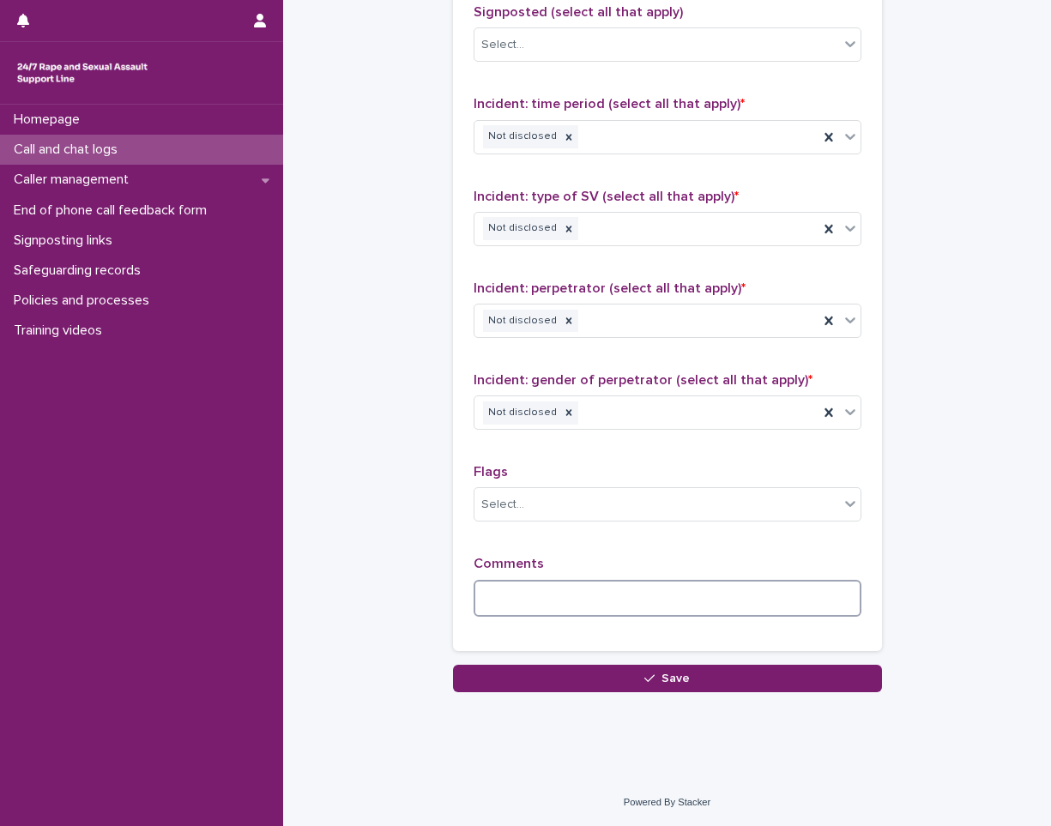
click at [551, 596] on textarea at bounding box center [668, 598] width 388 height 37
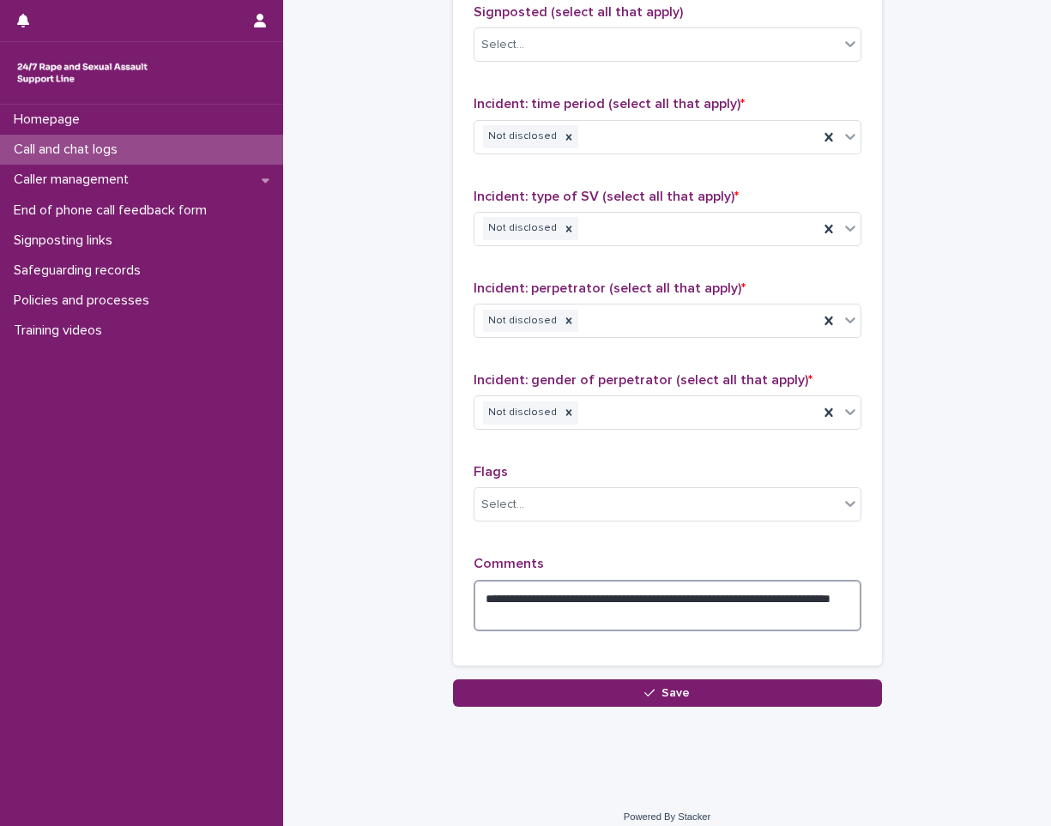
click at [817, 596] on textarea "**********" at bounding box center [668, 605] width 388 height 51
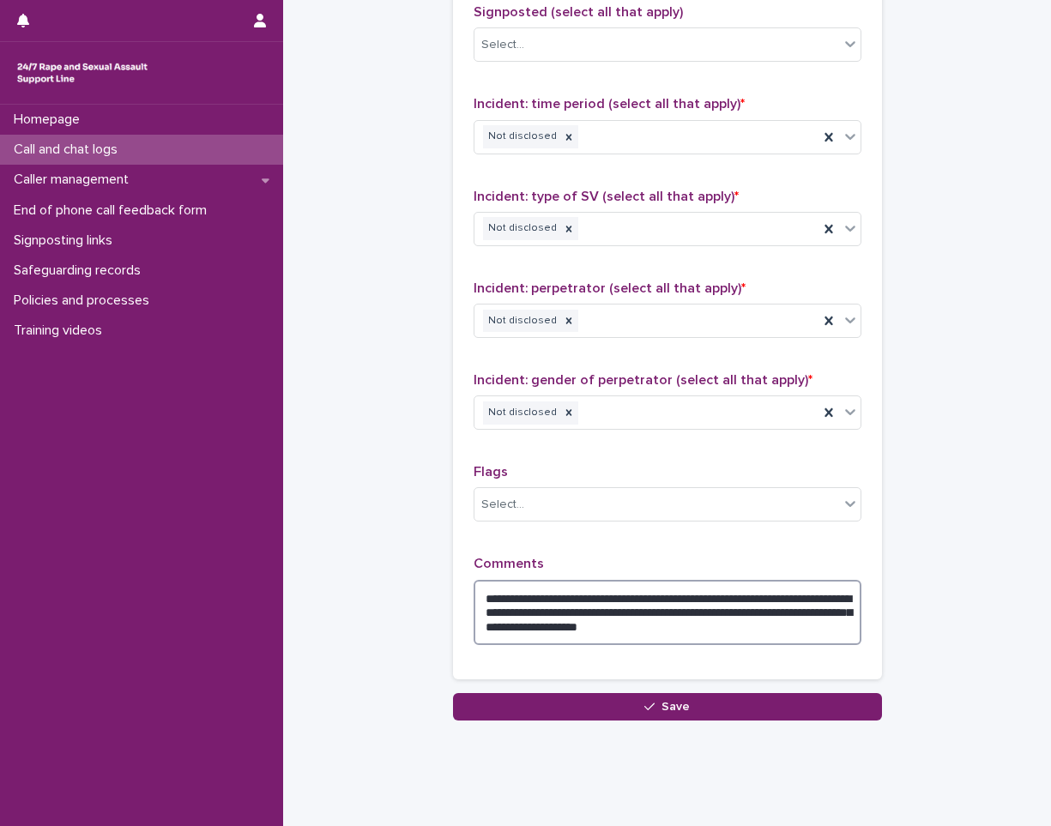
click at [754, 612] on textarea "**********" at bounding box center [668, 612] width 388 height 65
click at [719, 632] on textarea "**********" at bounding box center [668, 612] width 388 height 65
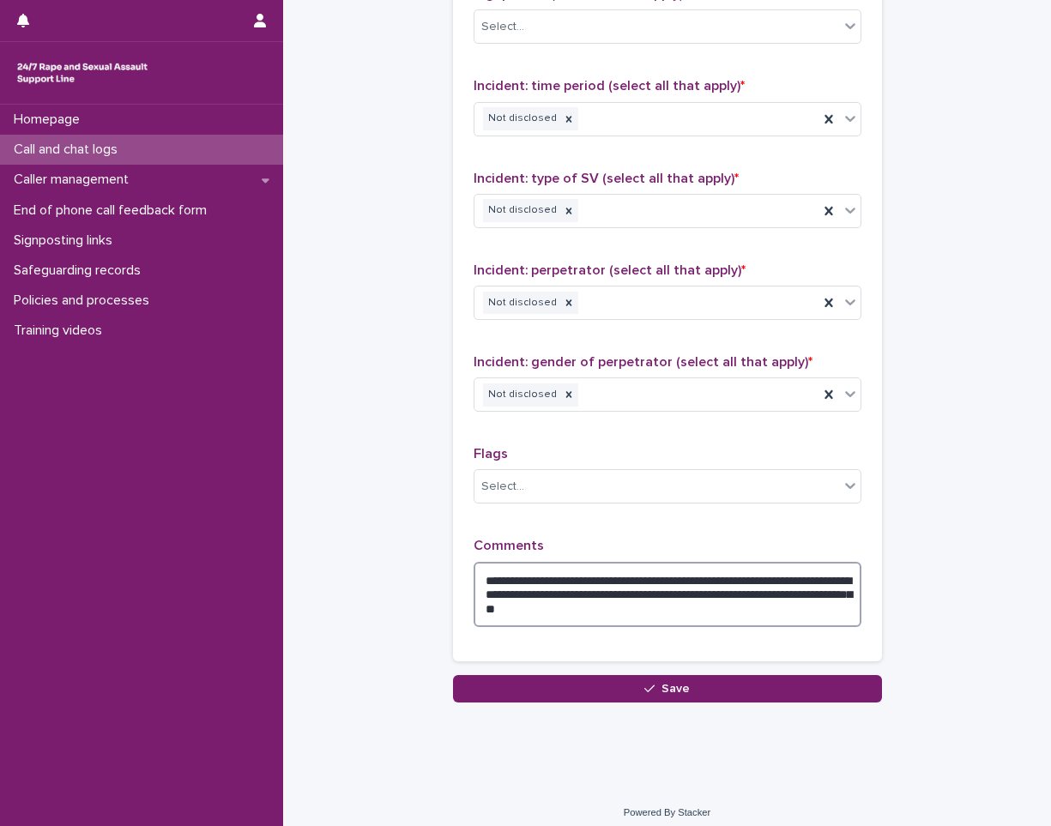
scroll to position [1195, 0]
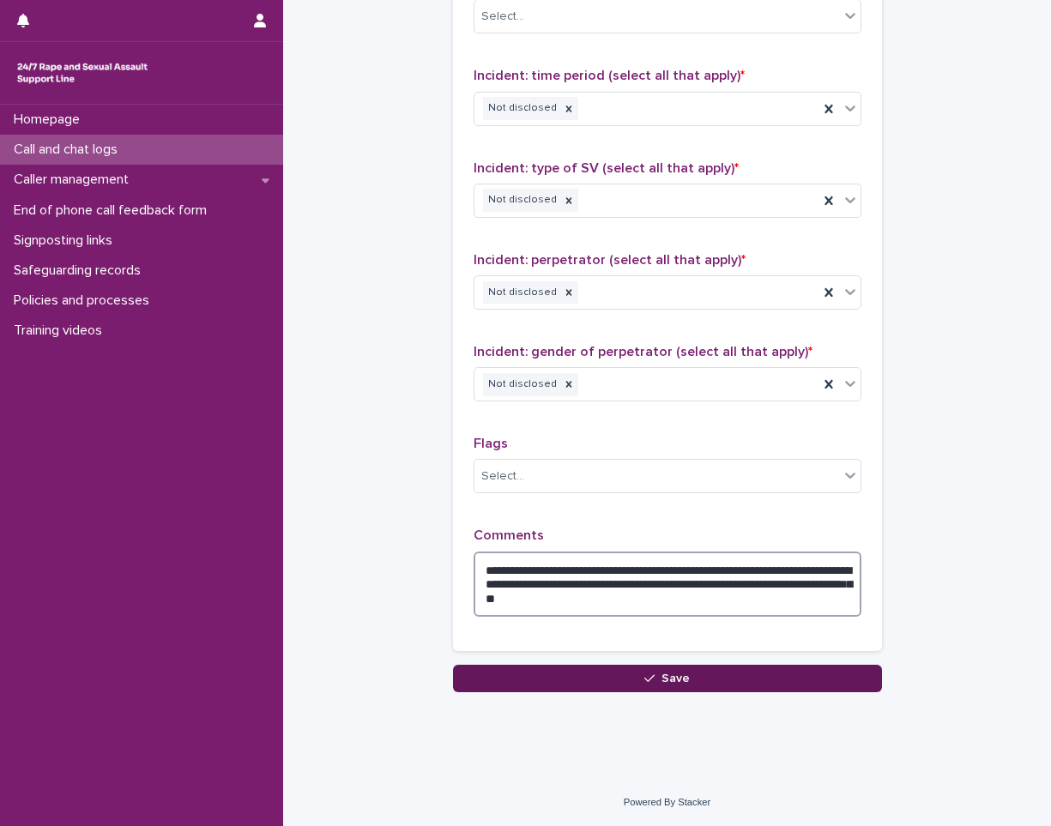
type textarea "**********"
click at [677, 667] on button "Save" at bounding box center [667, 678] width 429 height 27
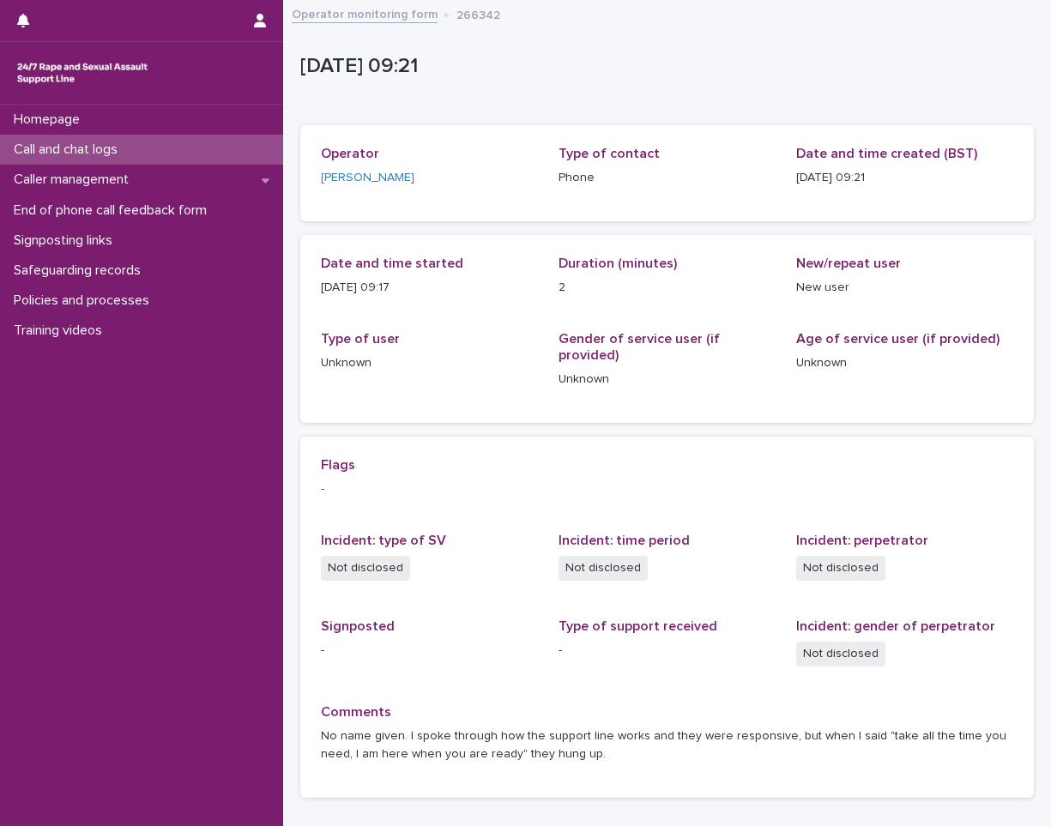
click at [223, 151] on div "Call and chat logs" at bounding box center [141, 150] width 283 height 30
